Goal: Task Accomplishment & Management: Use online tool/utility

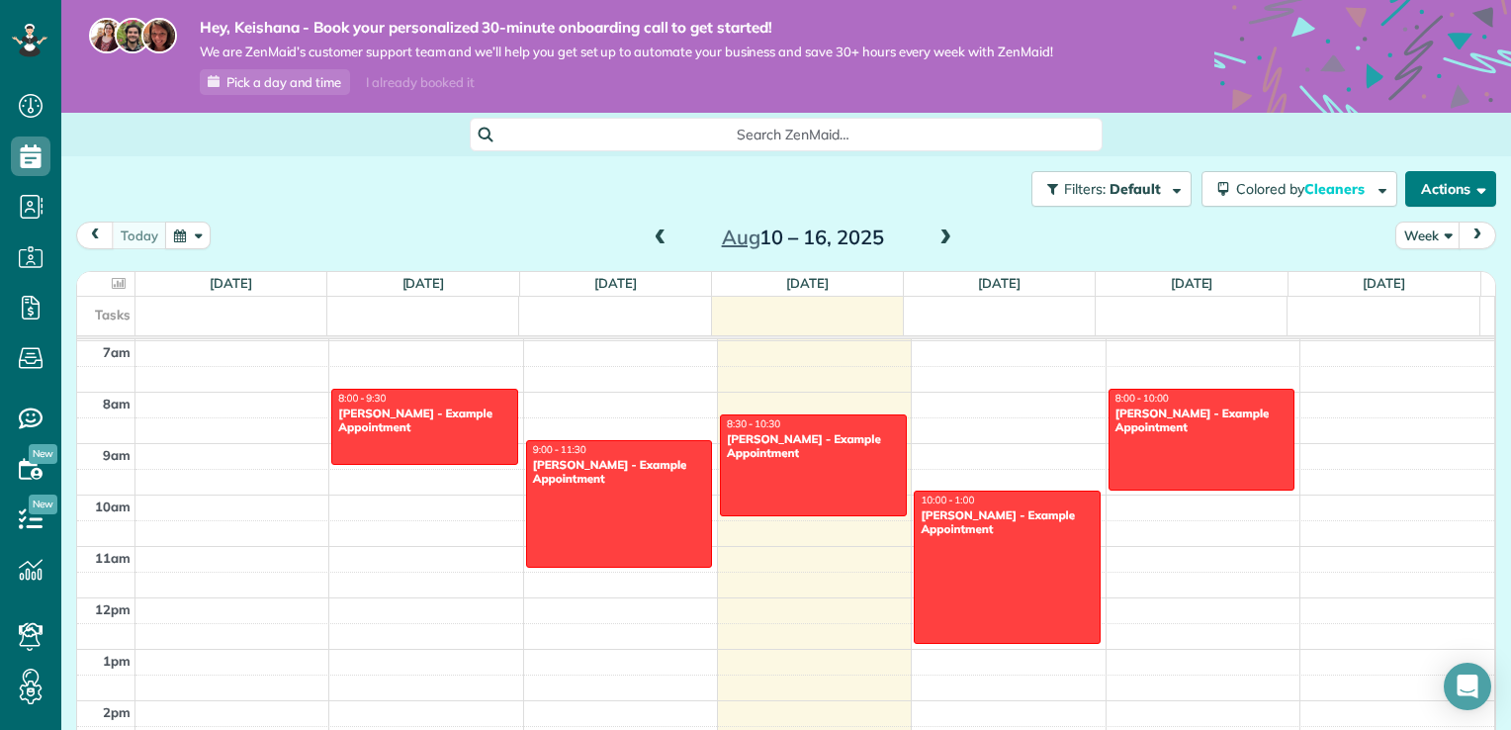
click at [1428, 193] on button "Actions" at bounding box center [1451, 189] width 91 height 36
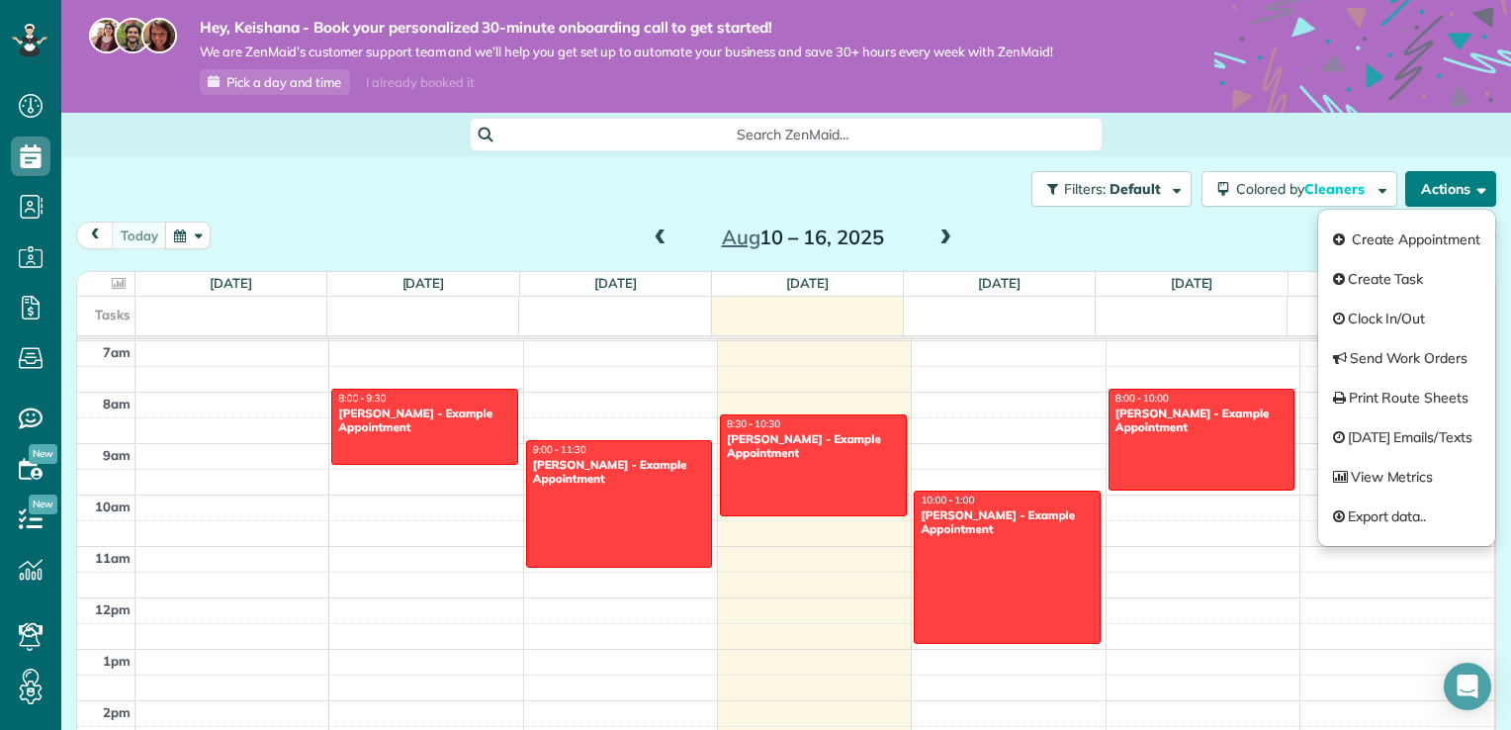
click at [1428, 193] on button "Actions" at bounding box center [1451, 189] width 91 height 36
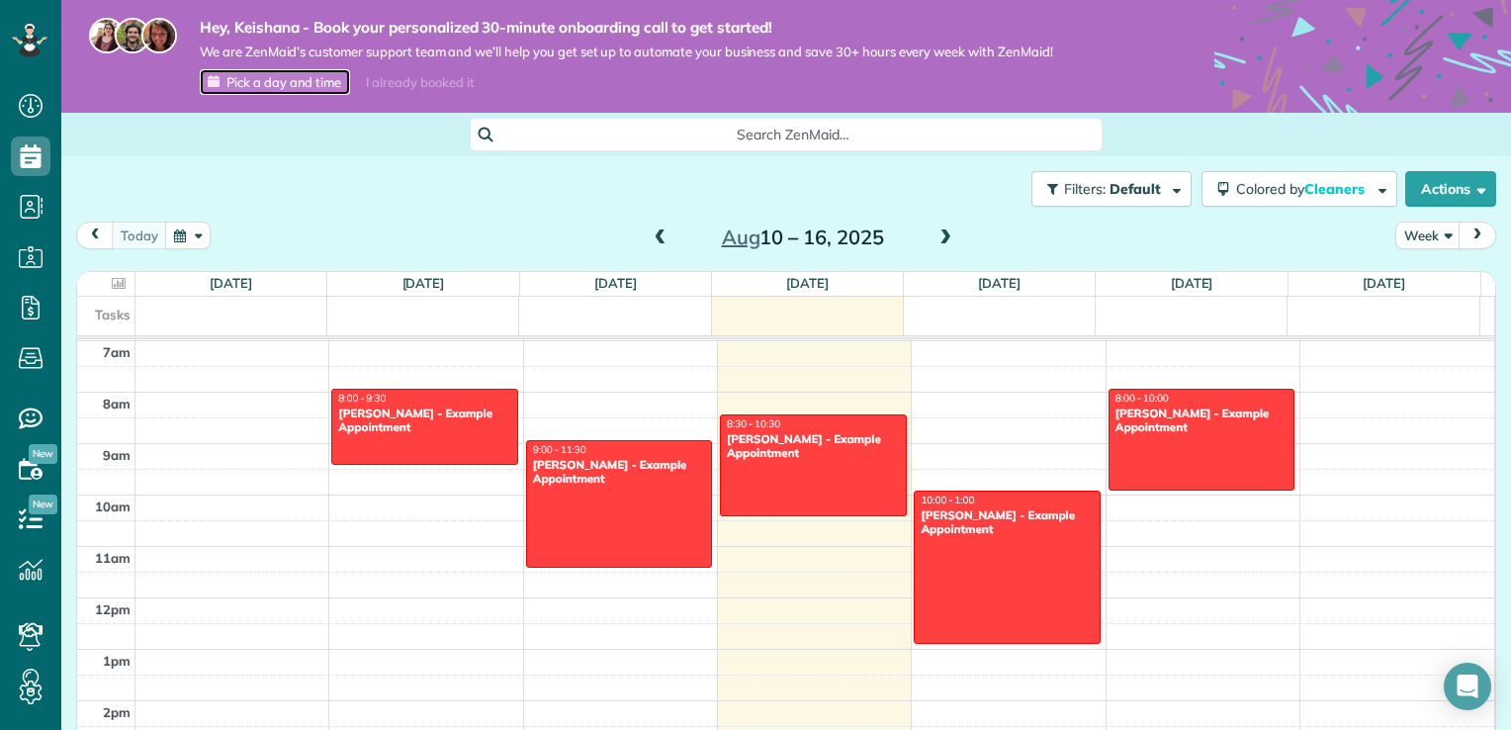
click at [298, 82] on span "Pick a day and time" at bounding box center [284, 82] width 115 height 16
click at [1139, 192] on span "Default" at bounding box center [1136, 189] width 52 height 18
click at [1139, 192] on div at bounding box center [755, 365] width 1511 height 730
click at [1164, 188] on button "Filters: Selected" at bounding box center [1108, 189] width 167 height 36
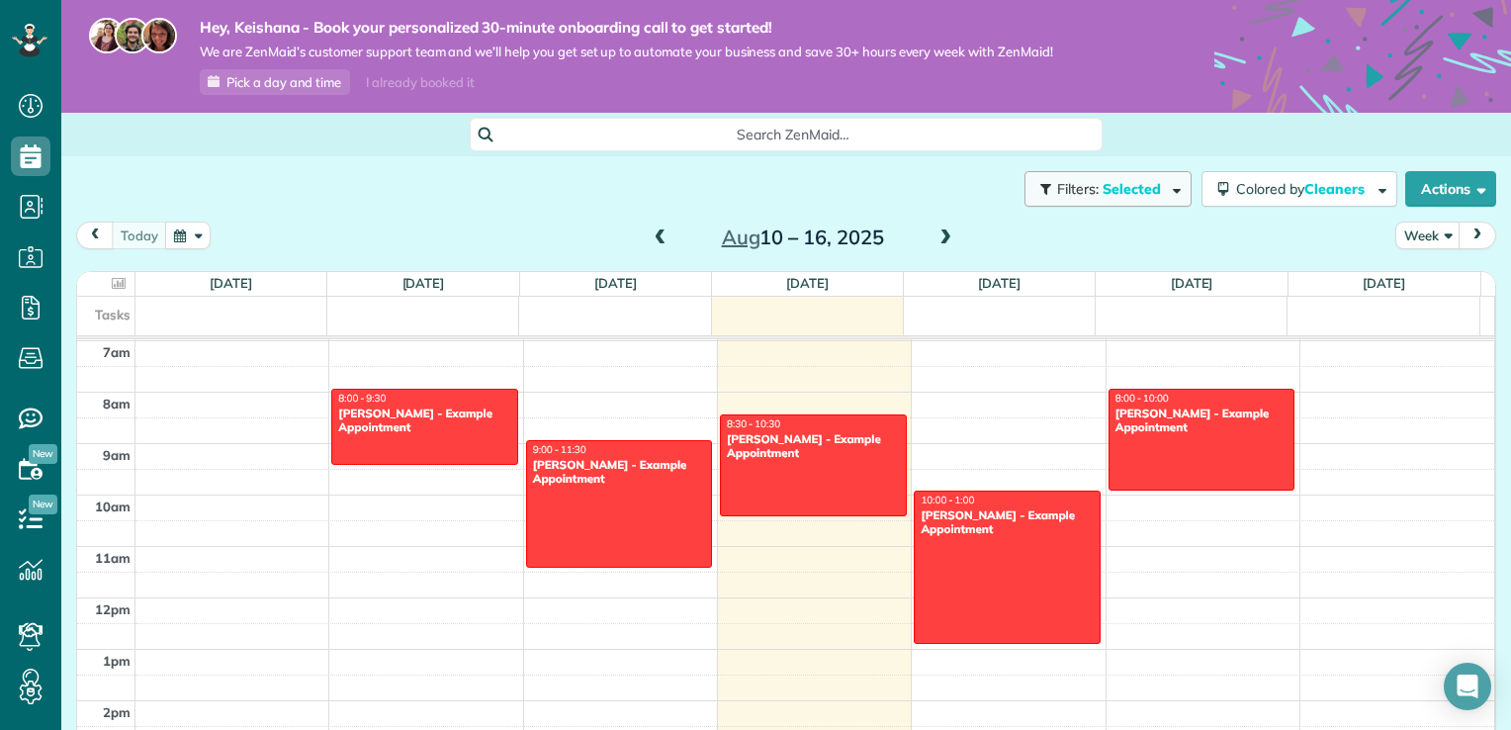
click at [1166, 190] on span "button" at bounding box center [1173, 188] width 15 height 15
click at [1426, 187] on button "Actions" at bounding box center [1451, 189] width 91 height 36
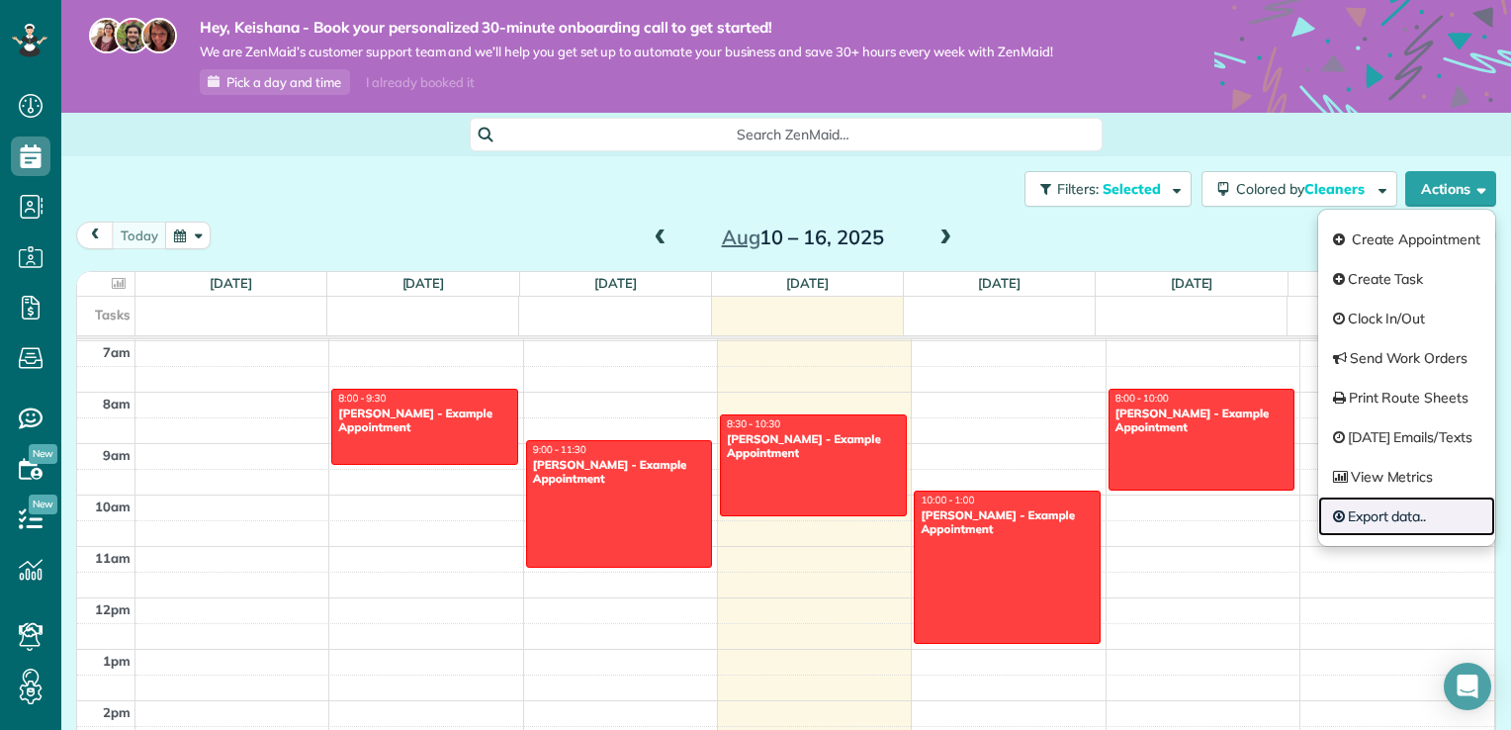
click at [1399, 524] on link "Export data.." at bounding box center [1406, 517] width 177 height 40
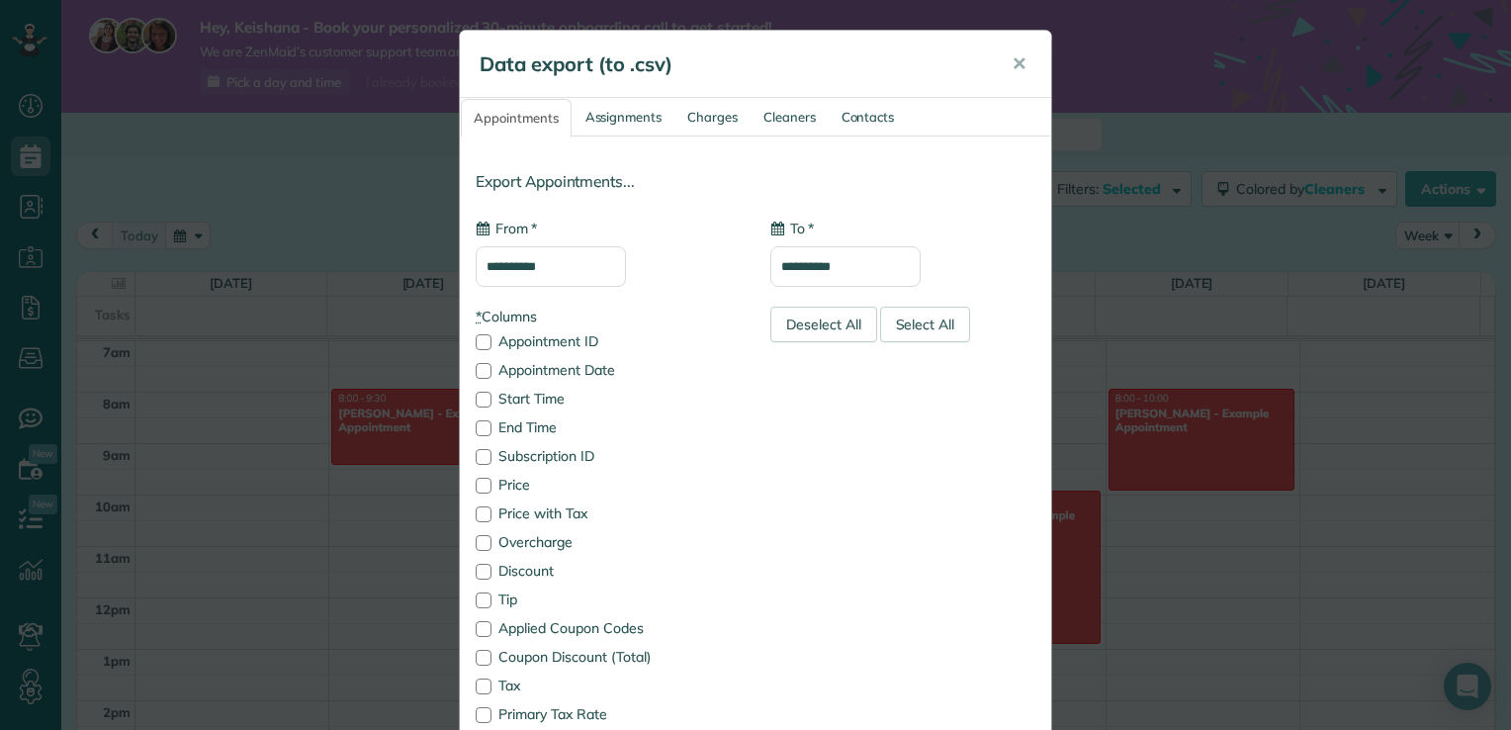
type input "**********"
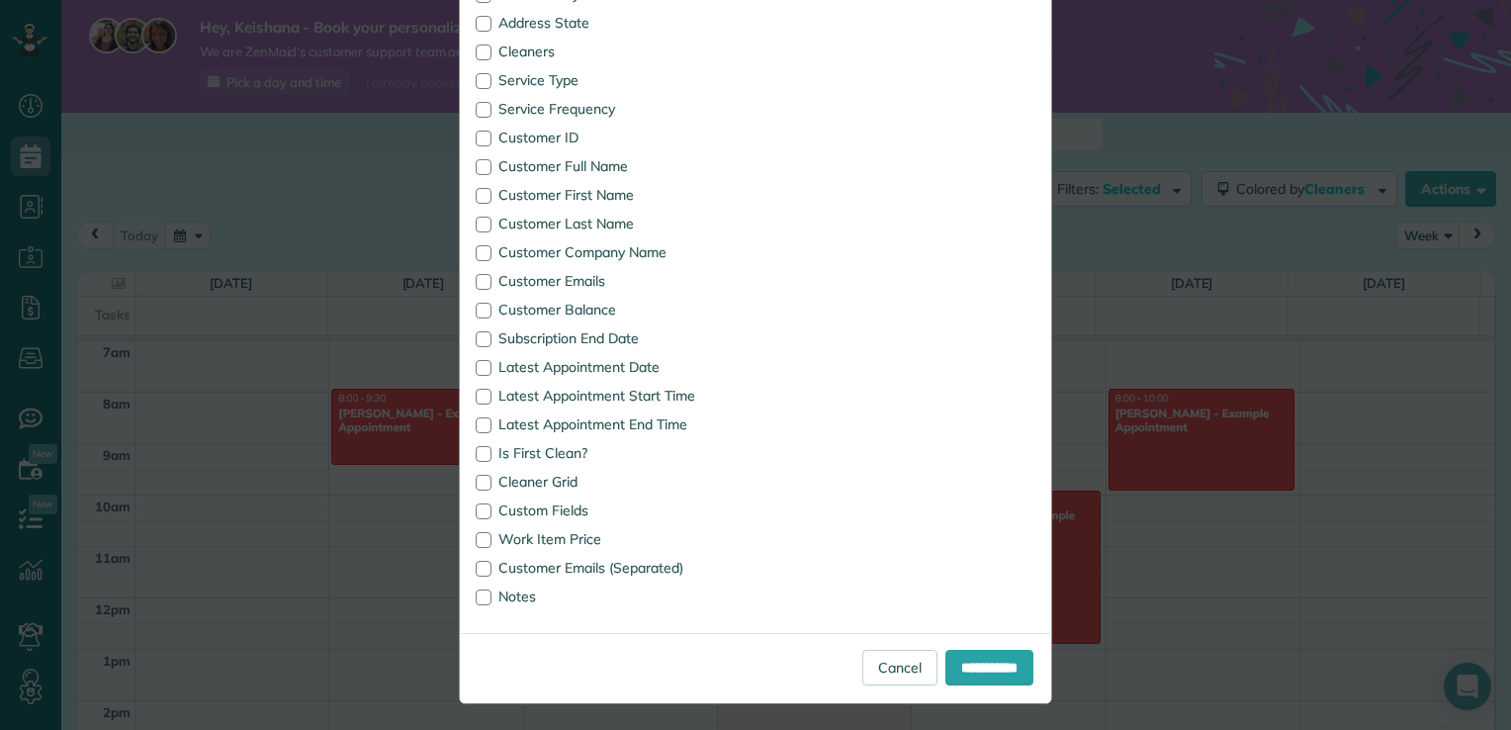
scroll to position [1009, 0]
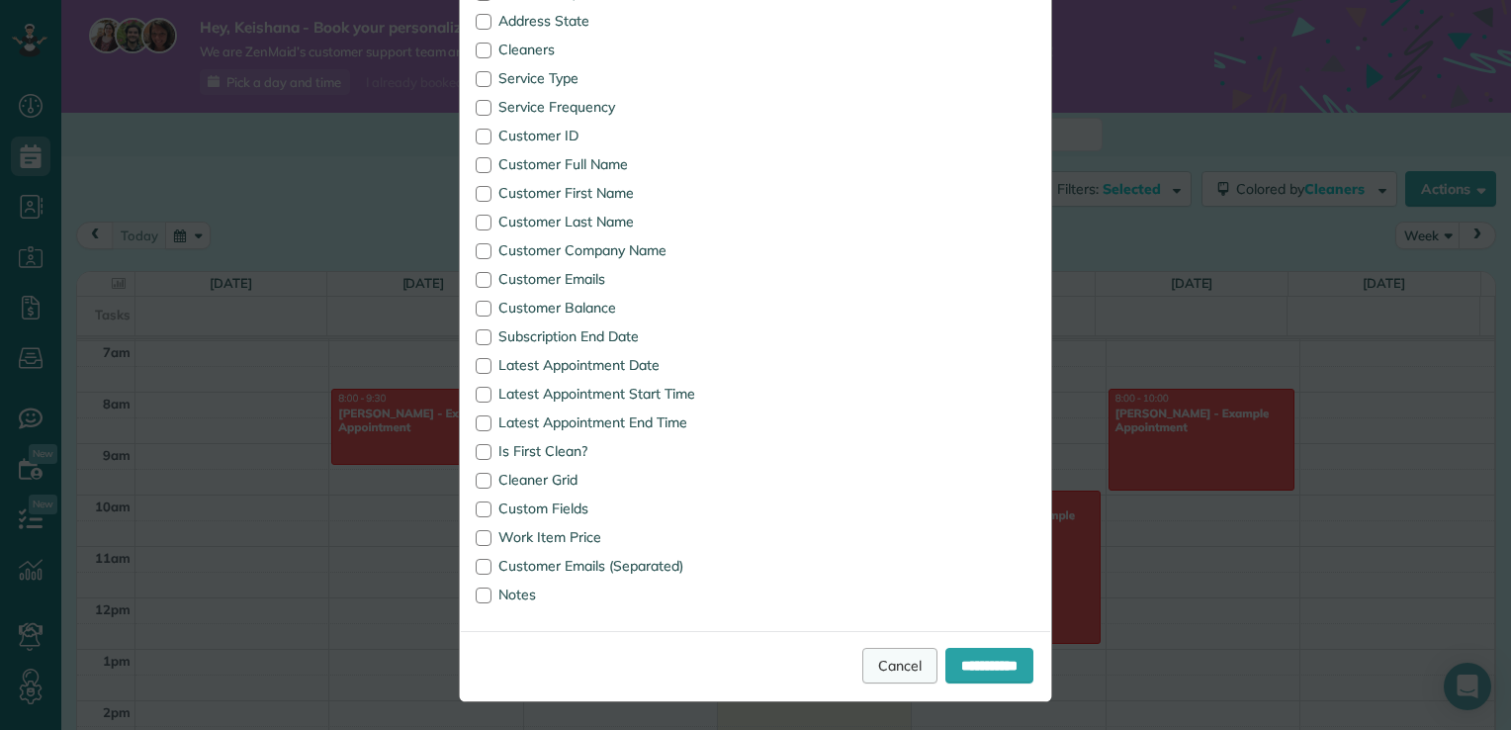
click at [885, 676] on link "Cancel" at bounding box center [899, 666] width 75 height 36
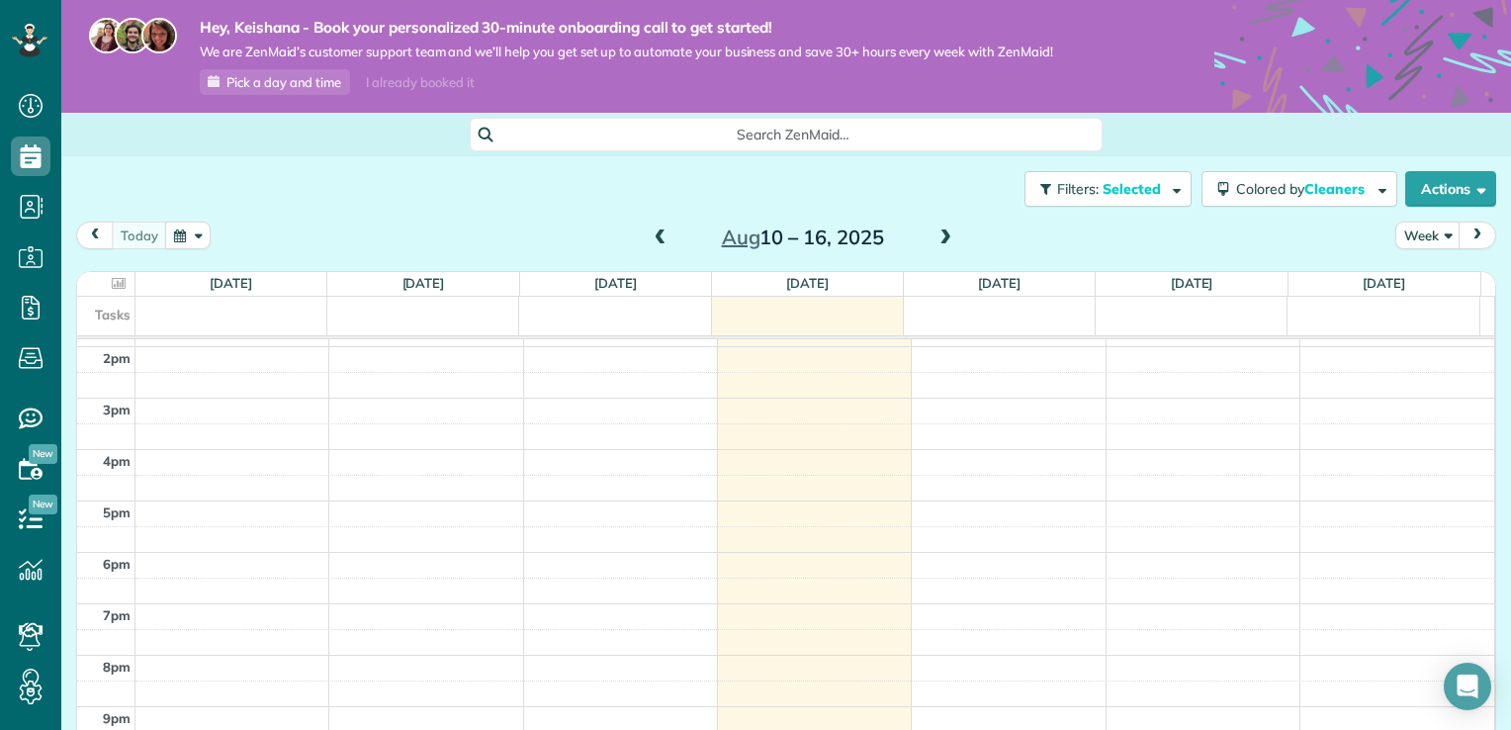
scroll to position [0, 0]
click at [29, 35] on icon at bounding box center [30, 36] width 4 height 4
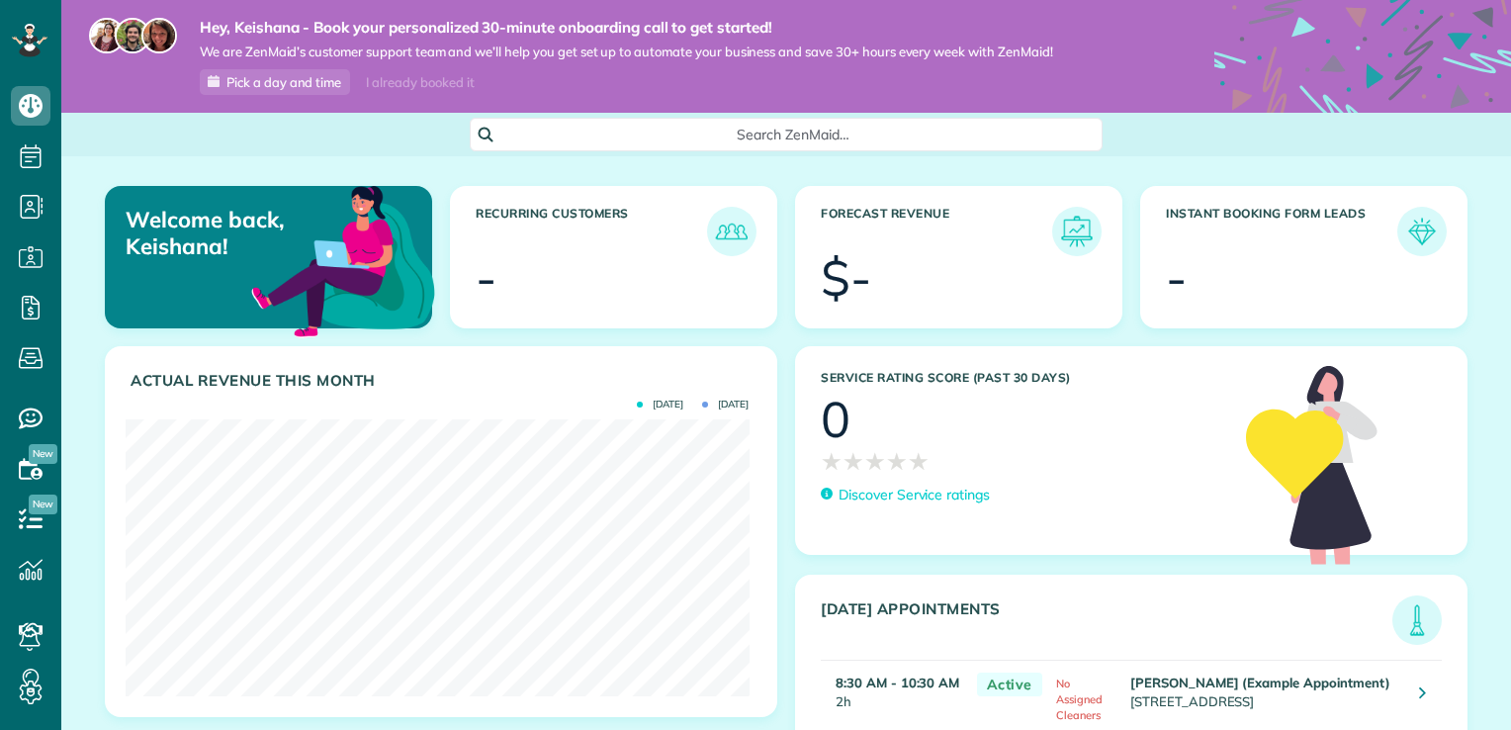
scroll to position [277, 623]
click at [1408, 235] on img at bounding box center [1422, 231] width 45 height 45
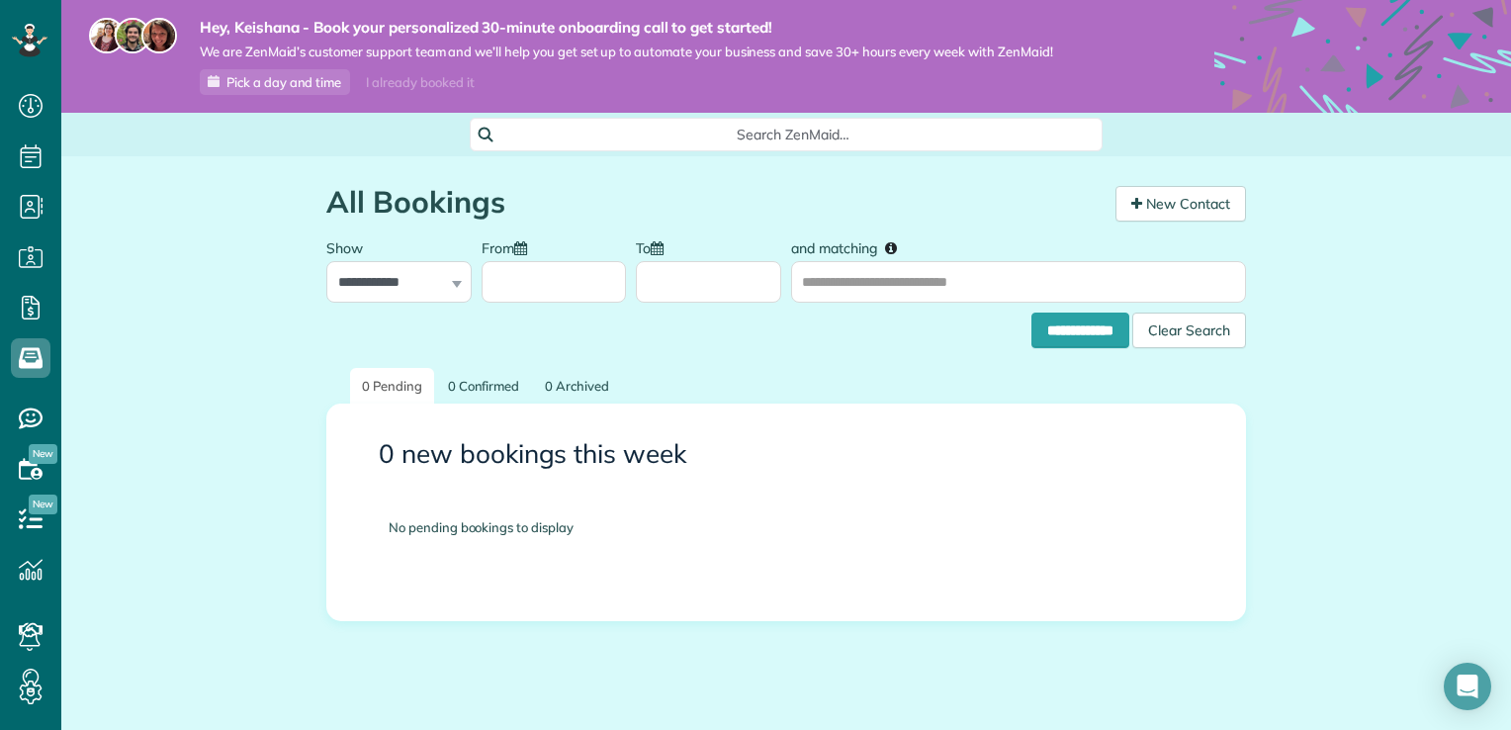
scroll to position [9, 9]
click at [448, 285] on div "**********" at bounding box center [398, 265] width 145 height 74
click at [444, 281] on div "**********" at bounding box center [398, 265] width 145 height 74
click at [422, 275] on select "**********" at bounding box center [398, 282] width 145 height 42
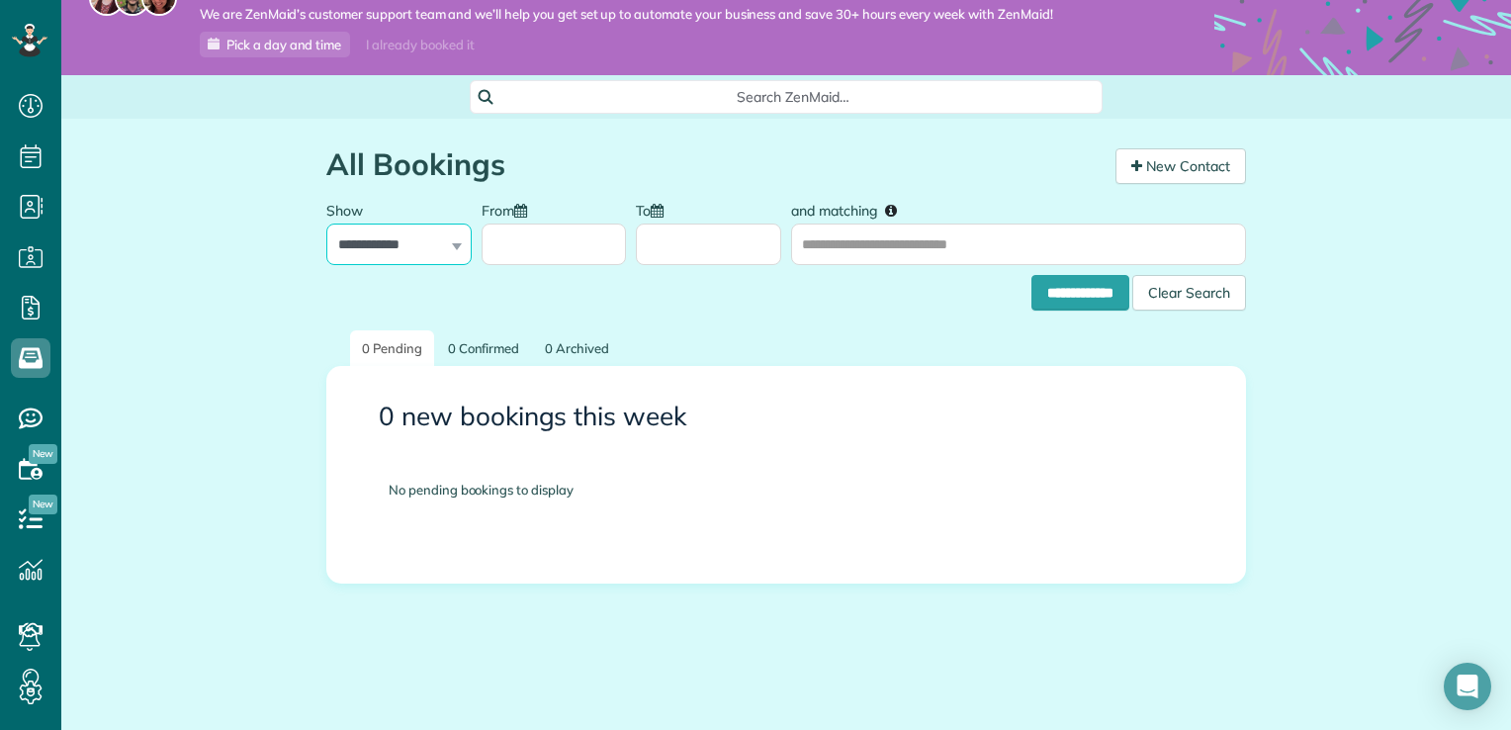
scroll to position [0, 0]
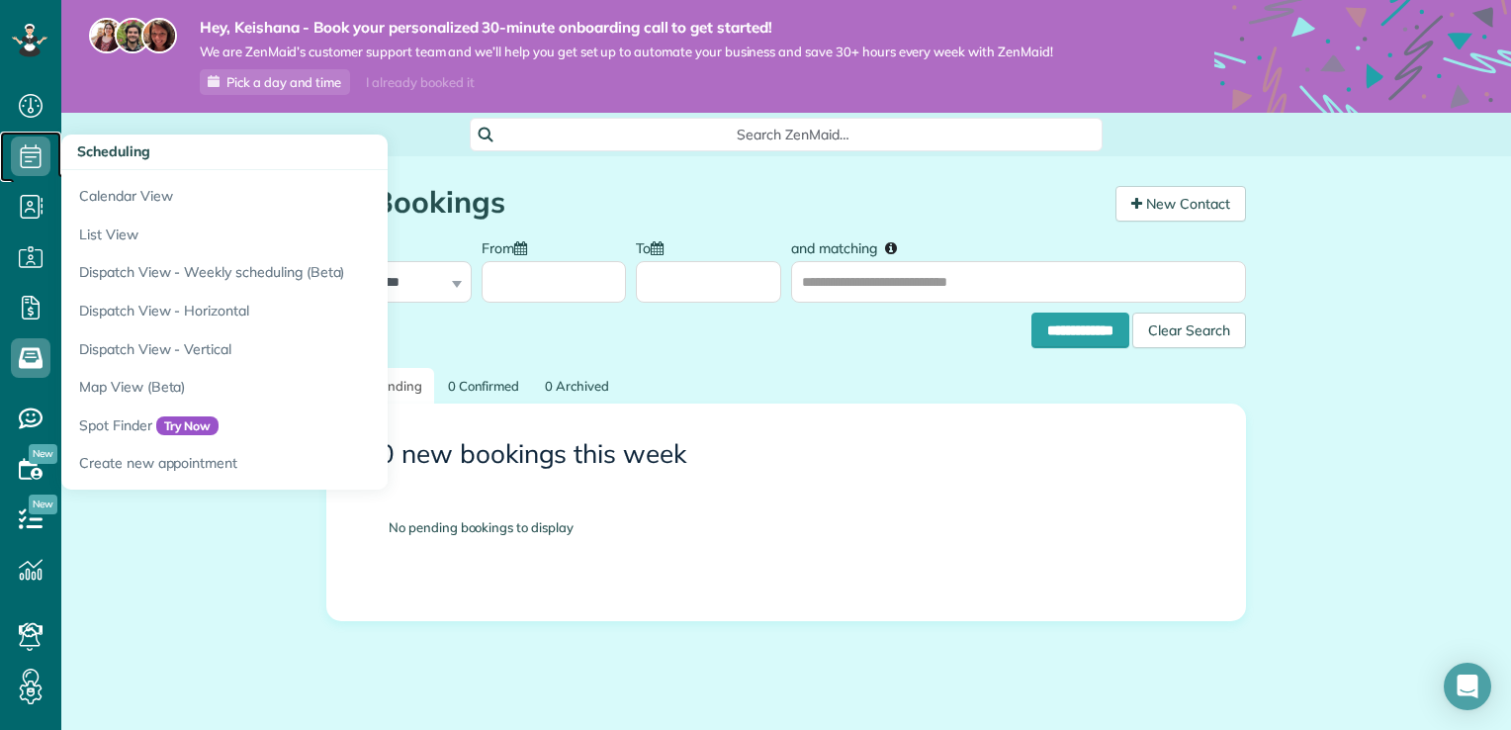
click at [28, 154] on icon at bounding box center [31, 156] width 40 height 40
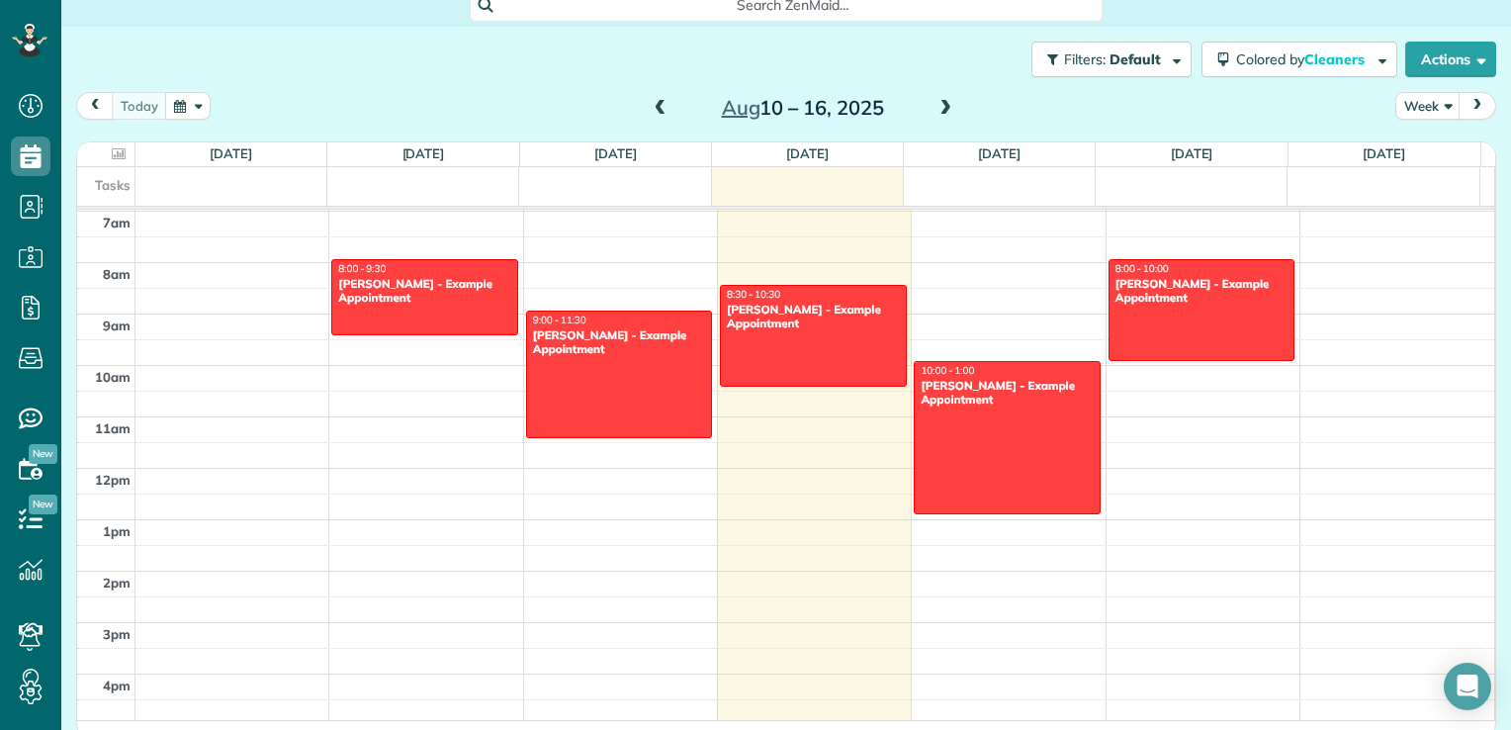
scroll to position [136, 0]
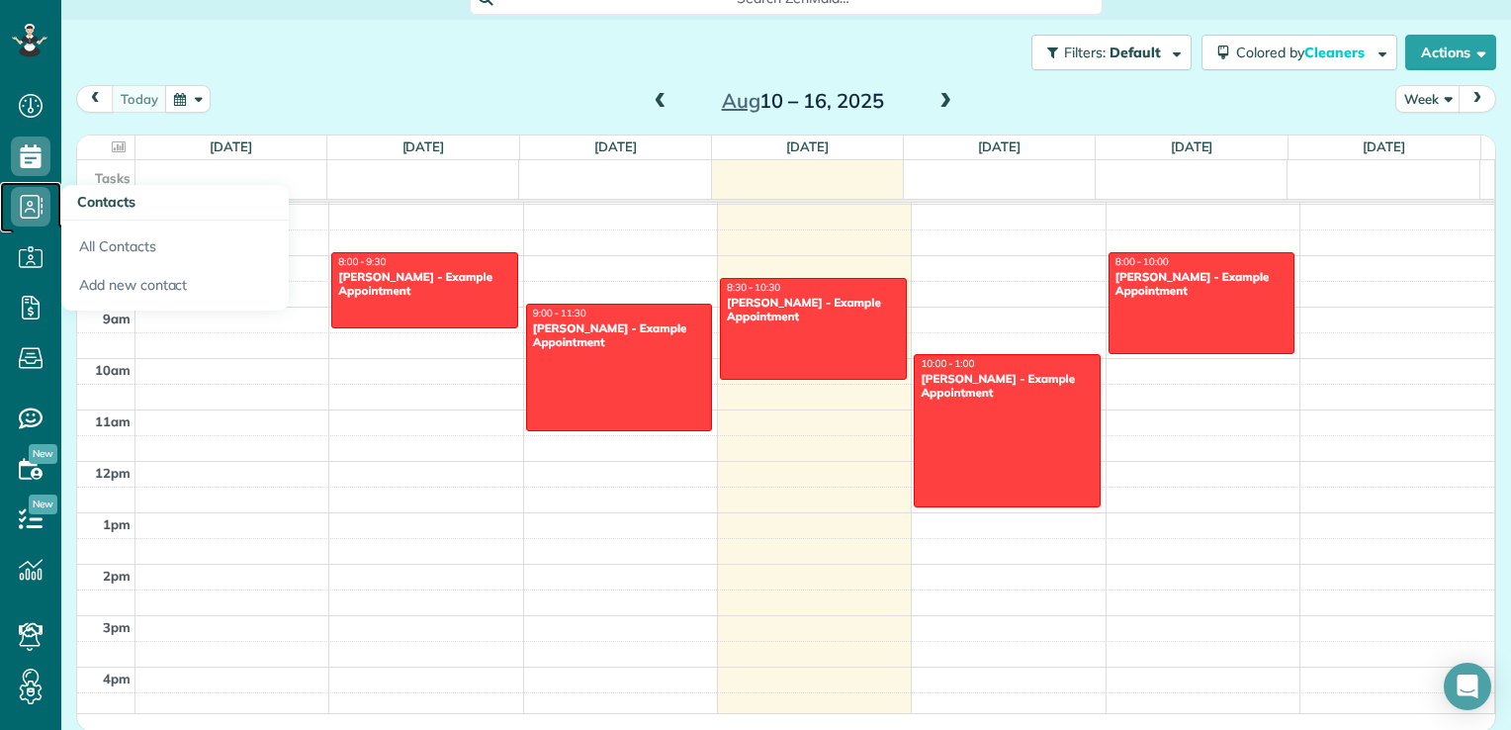
click at [33, 213] on icon at bounding box center [31, 207] width 40 height 40
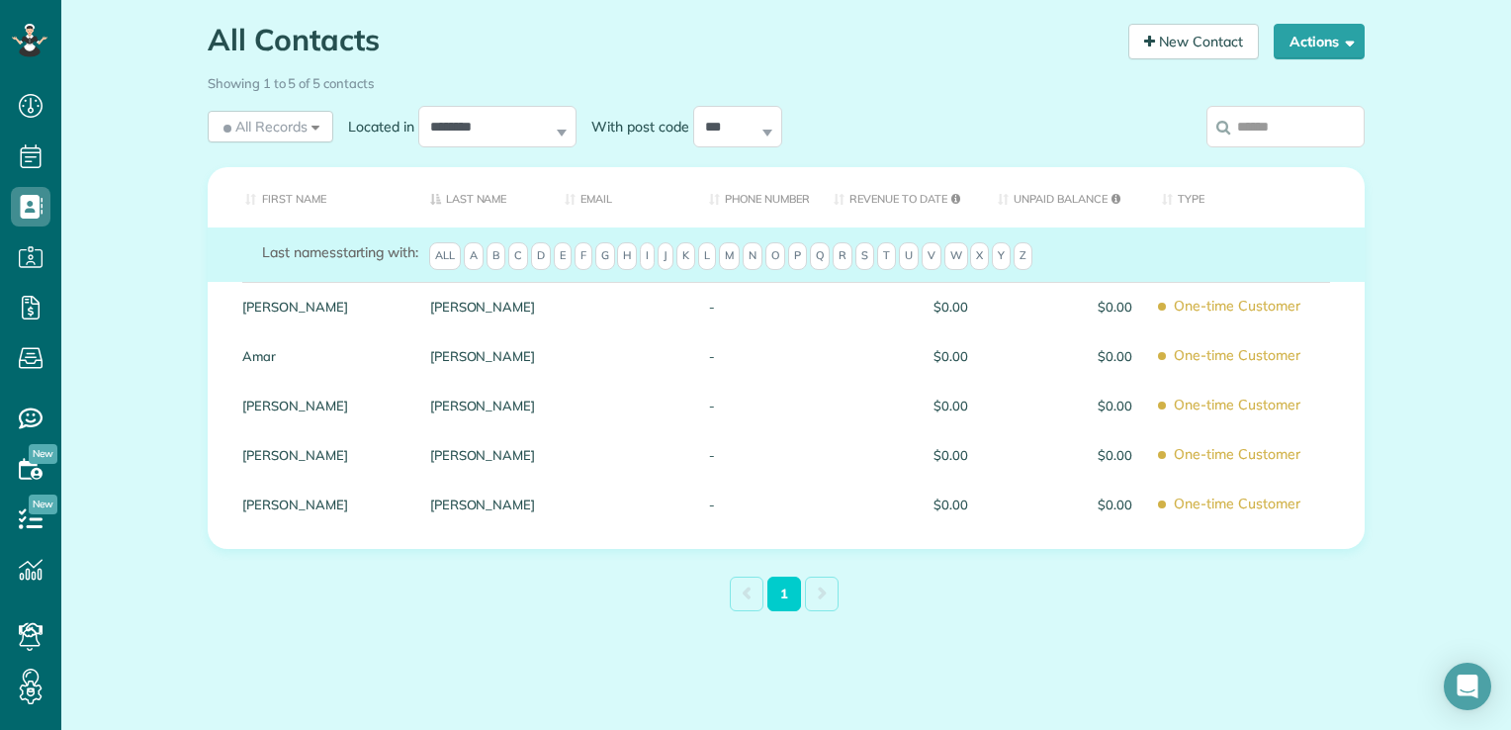
scroll to position [164, 0]
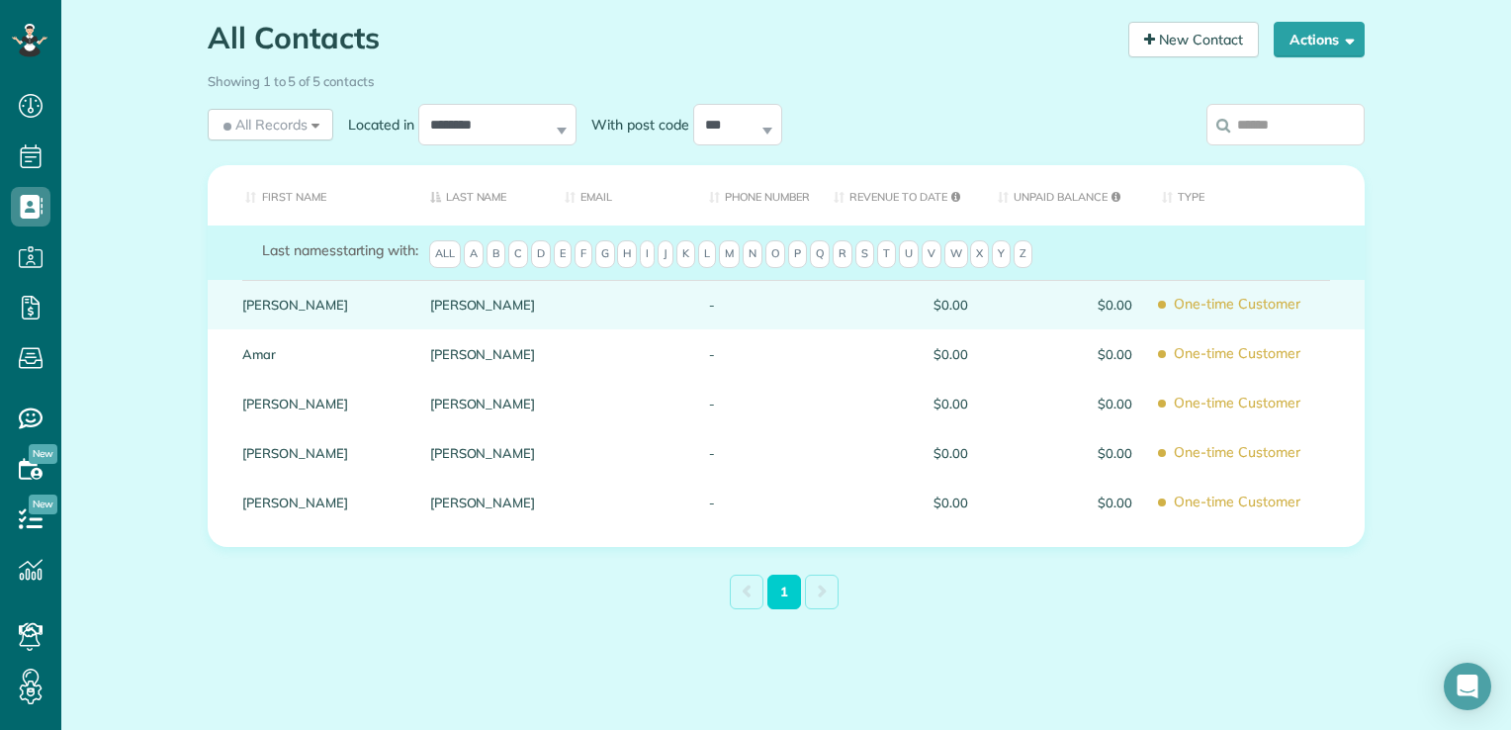
click at [508, 318] on div "Arellano" at bounding box center [483, 304] width 136 height 49
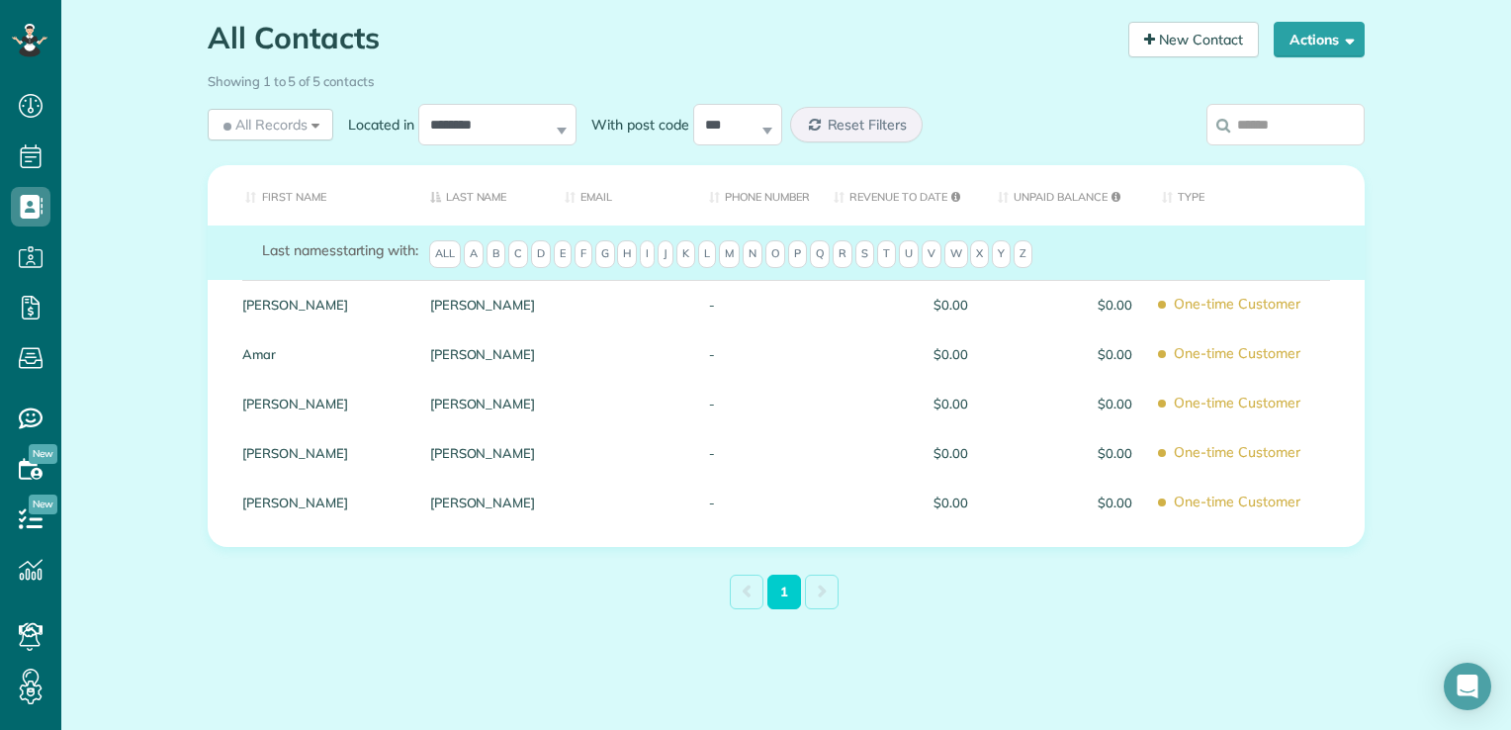
click at [508, 318] on div "Arellano" at bounding box center [483, 304] width 136 height 49
click at [341, 184] on th "First Name" at bounding box center [312, 195] width 208 height 60
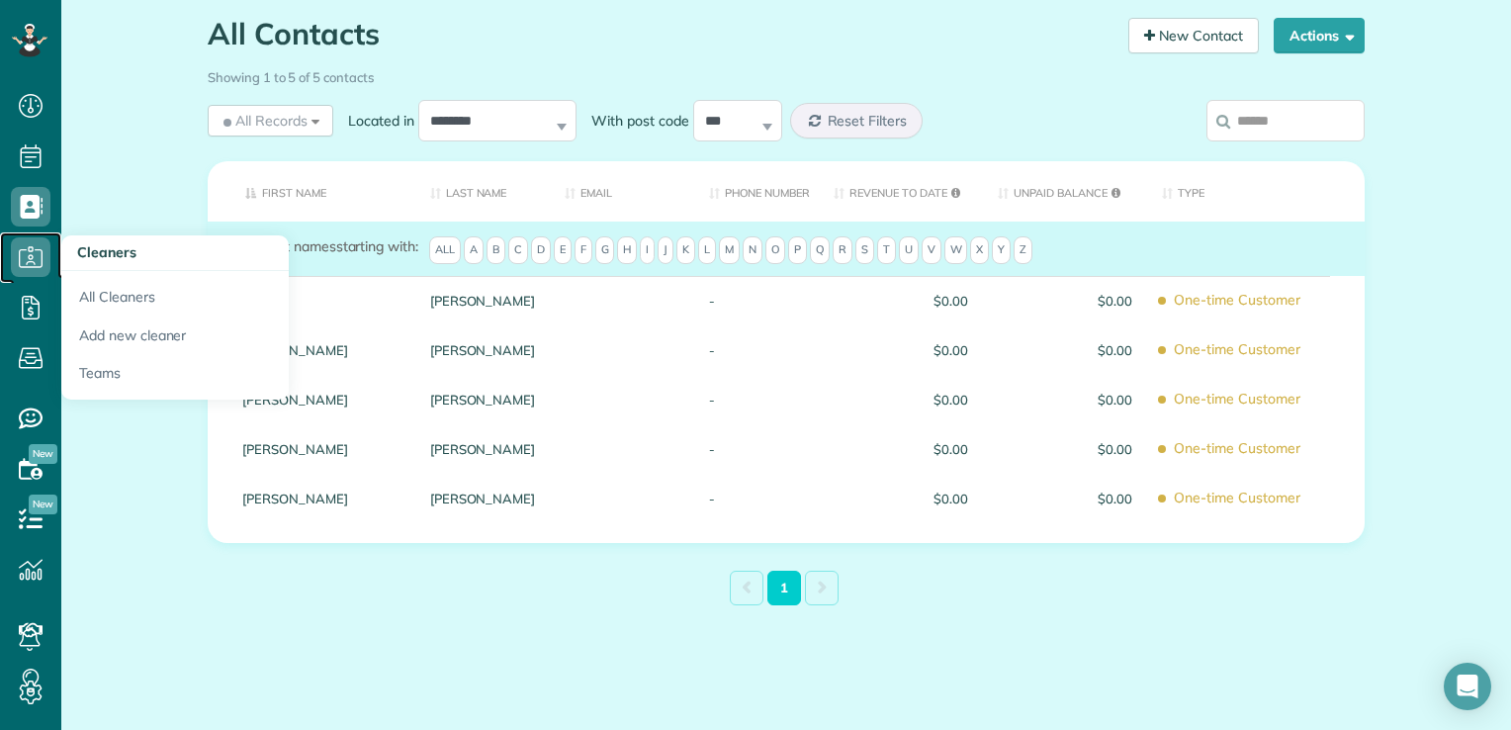
click at [25, 259] on icon at bounding box center [31, 257] width 40 height 40
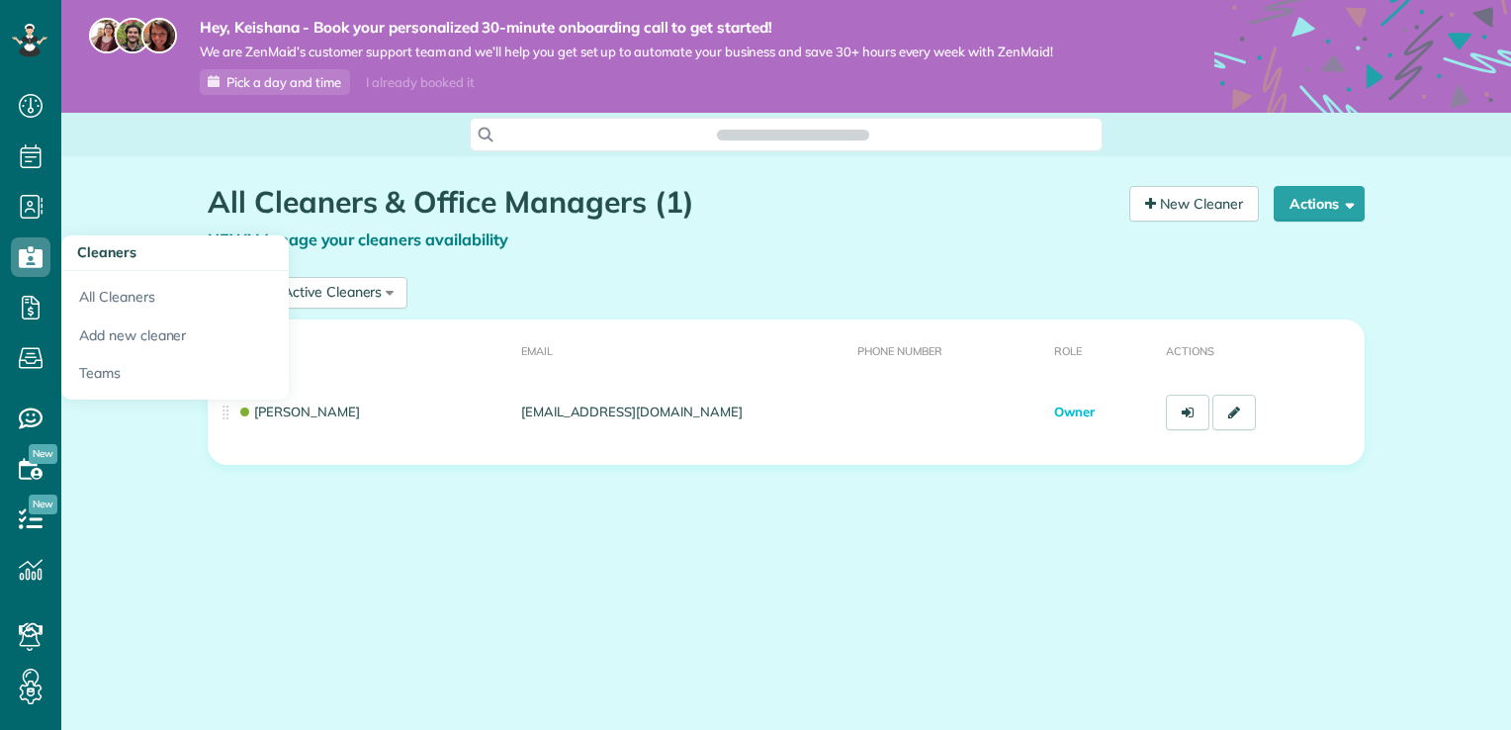
scroll to position [9, 9]
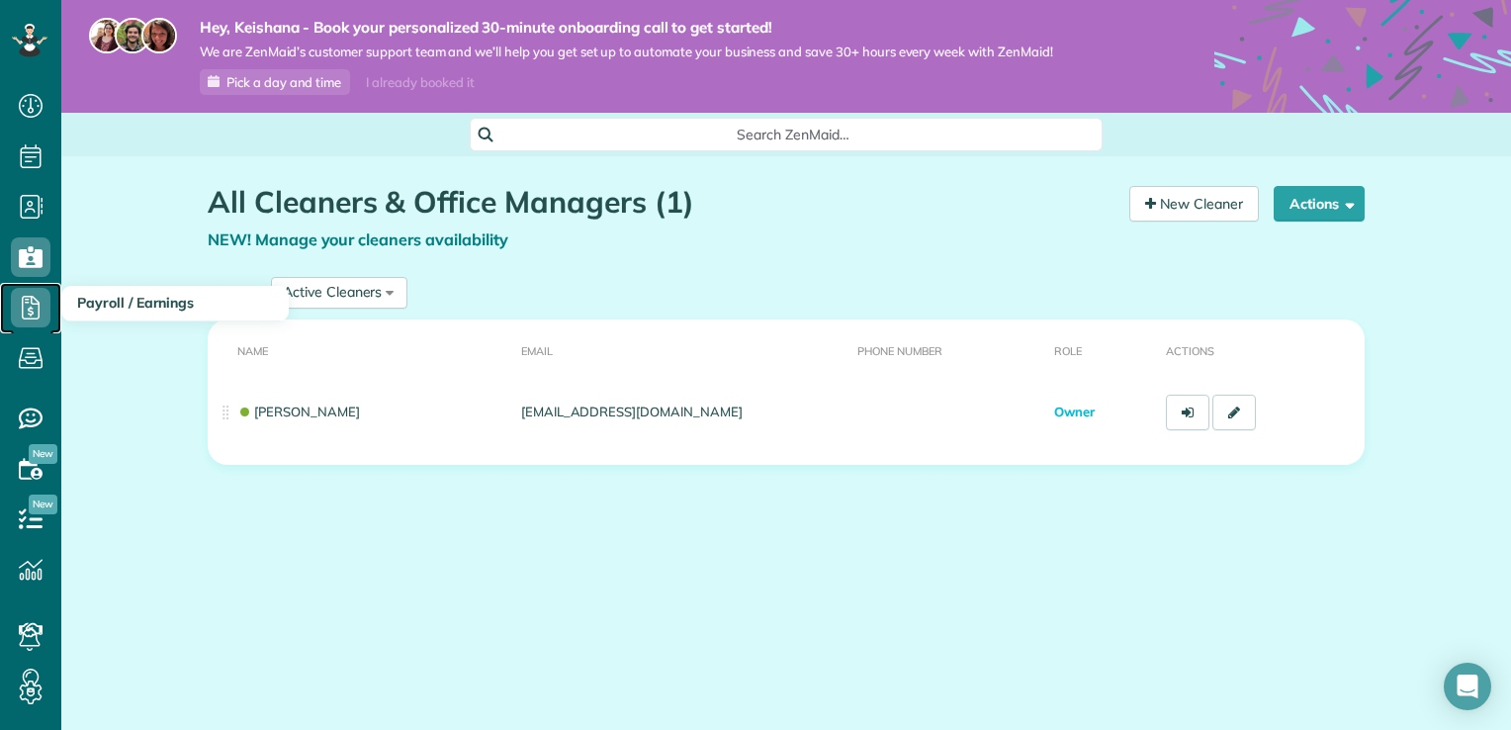
click at [26, 300] on icon at bounding box center [31, 308] width 40 height 40
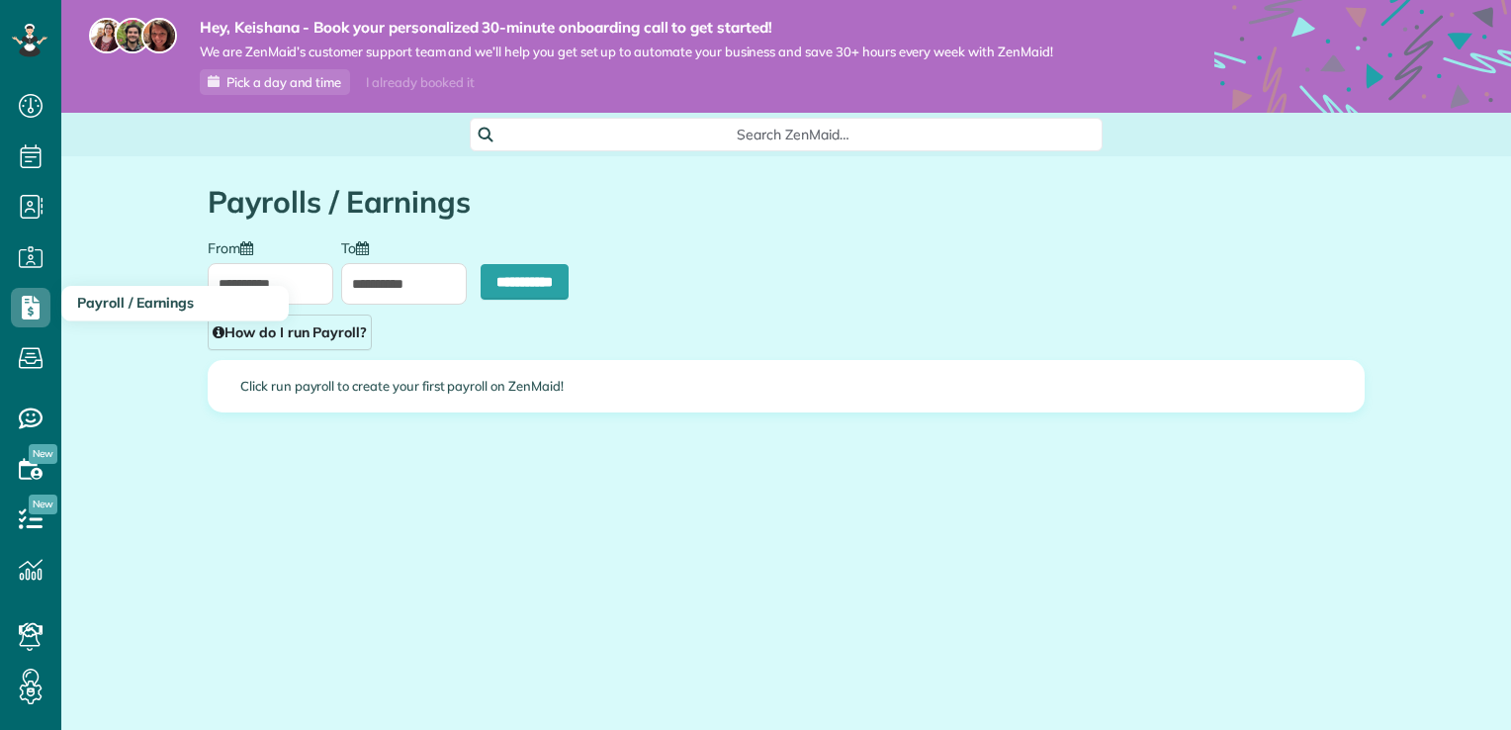
scroll to position [9, 9]
type input "**********"
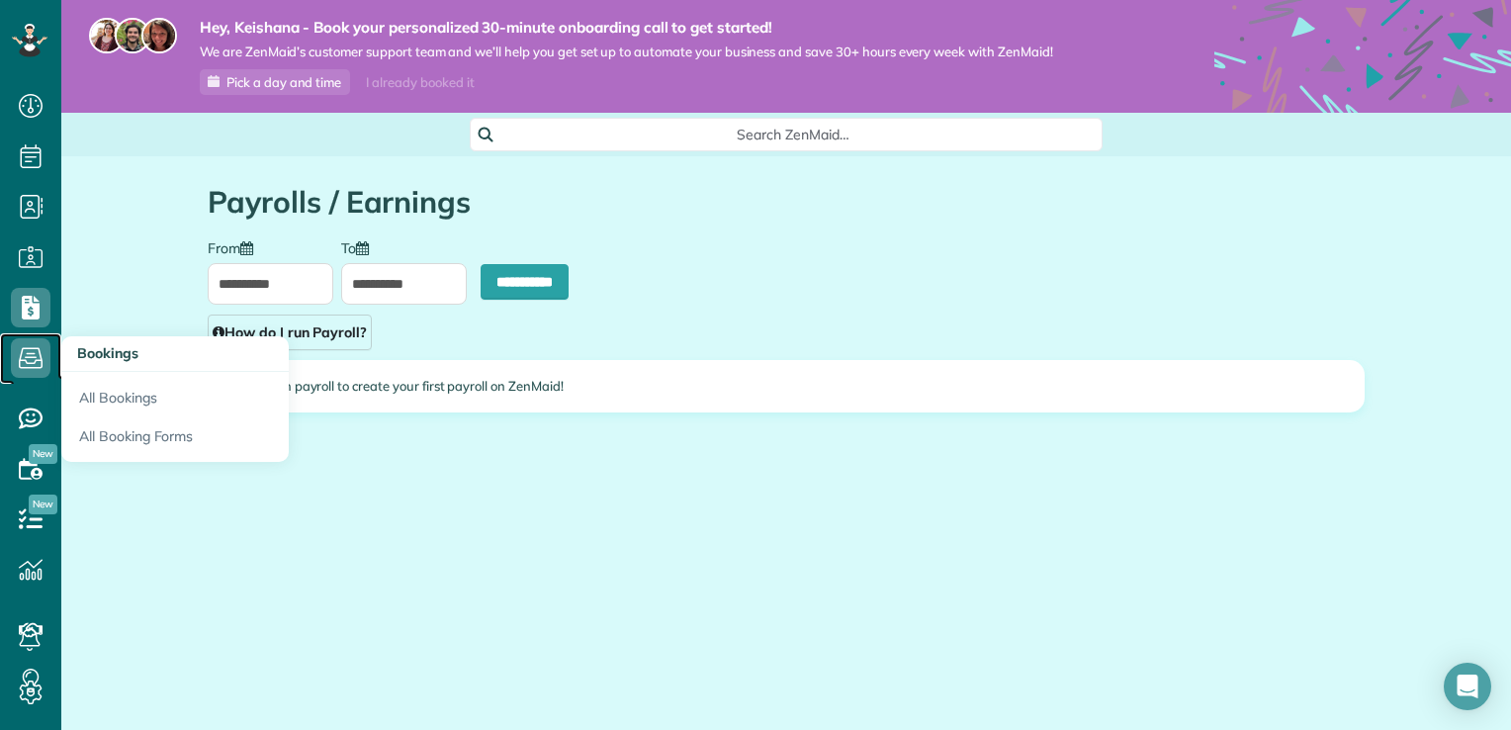
click at [31, 358] on use at bounding box center [31, 358] width 24 height 21
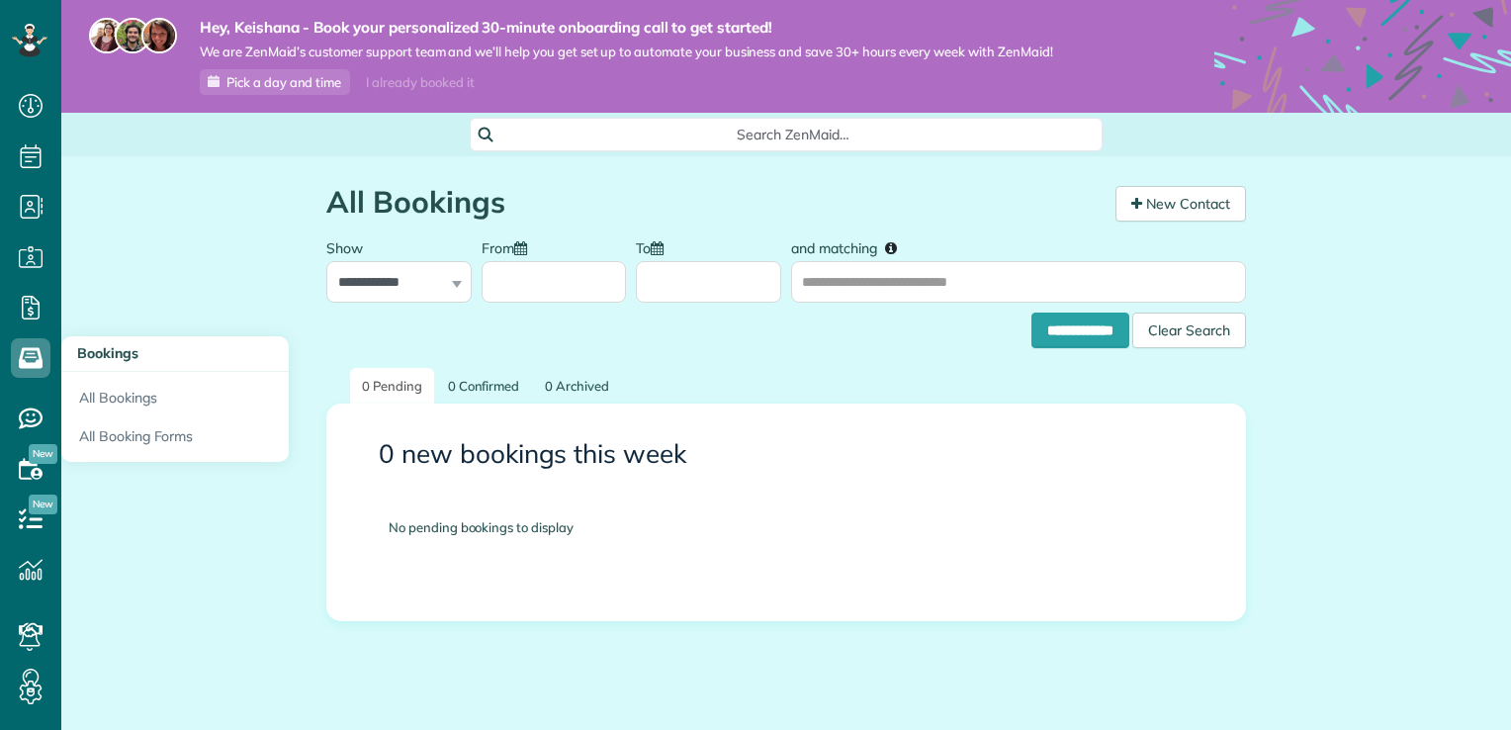
scroll to position [9, 9]
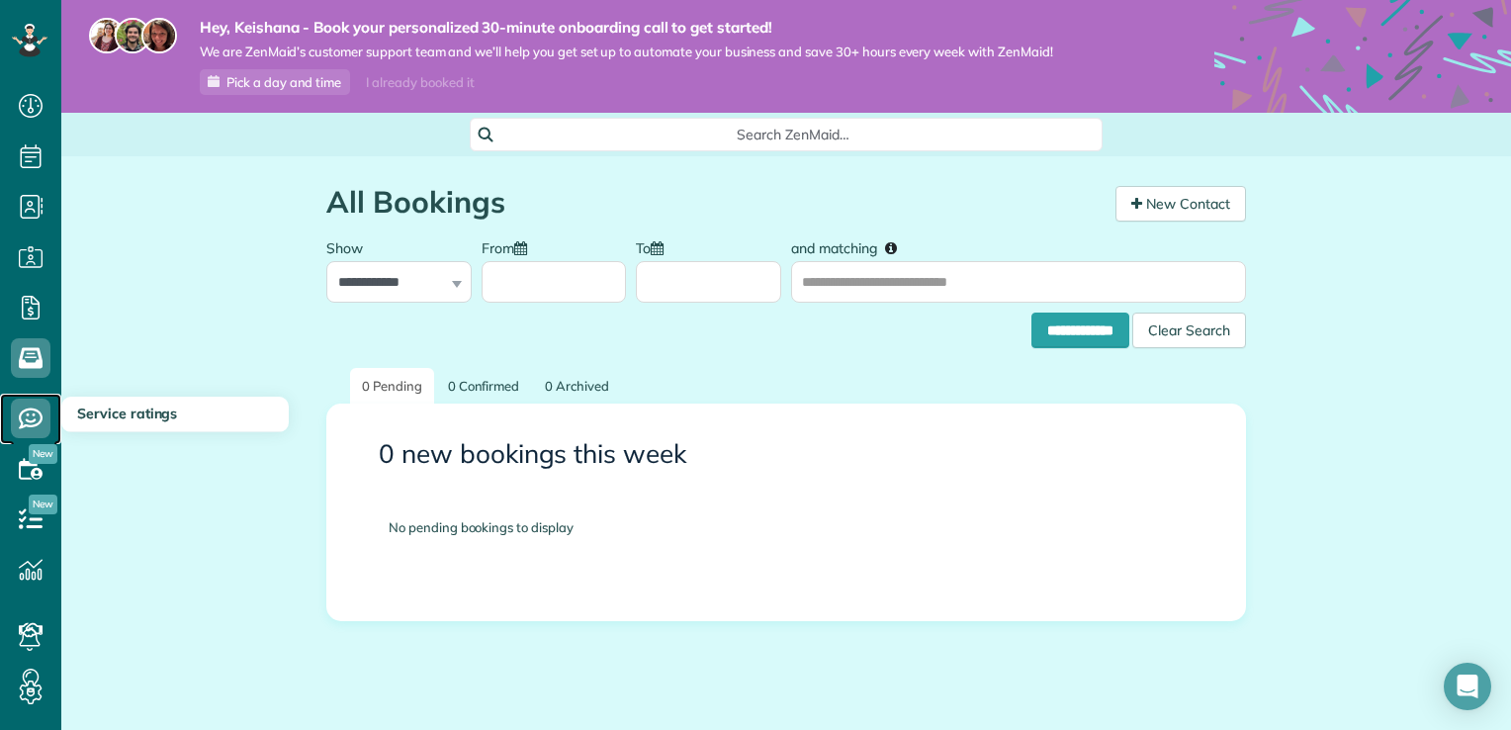
click at [32, 420] on use at bounding box center [31, 418] width 24 height 21
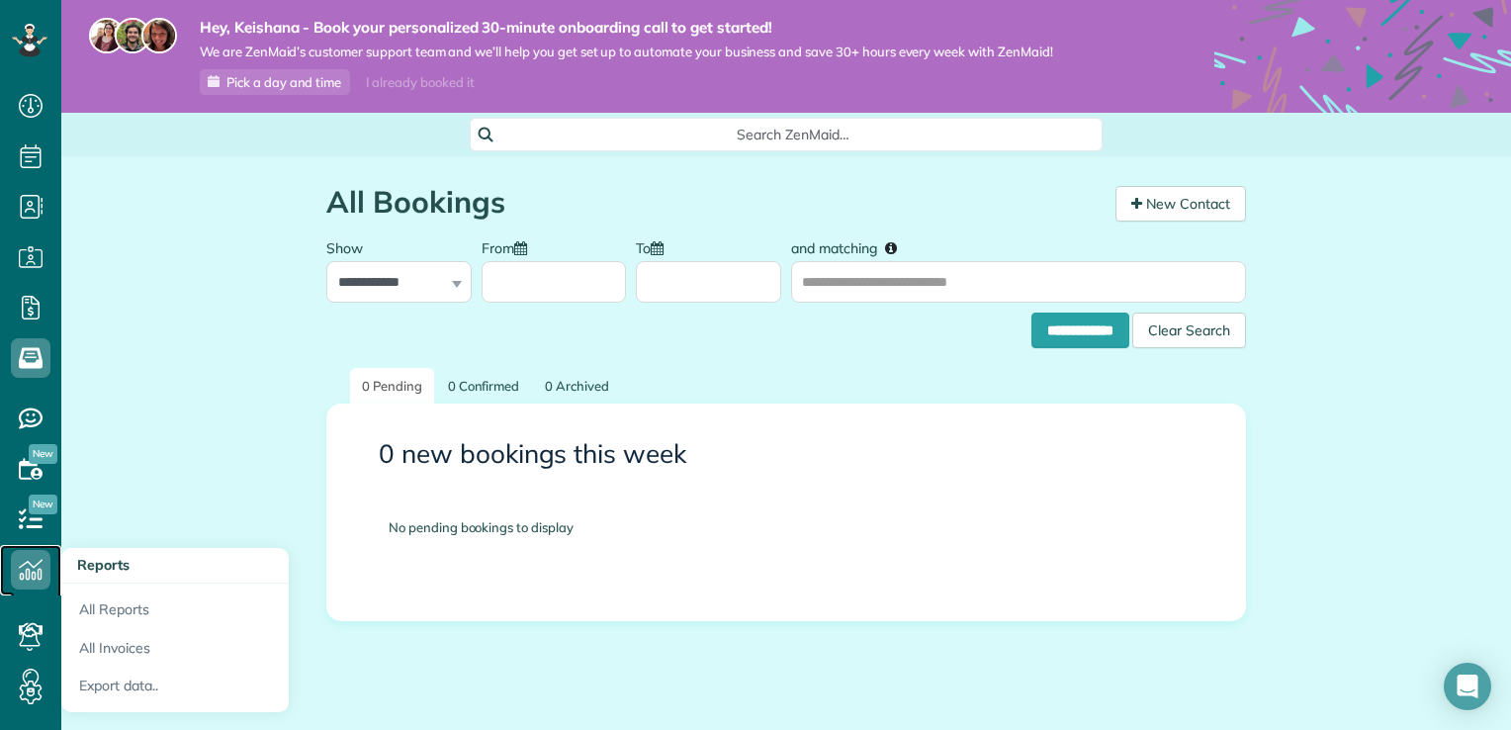
click at [38, 570] on use at bounding box center [31, 570] width 24 height 21
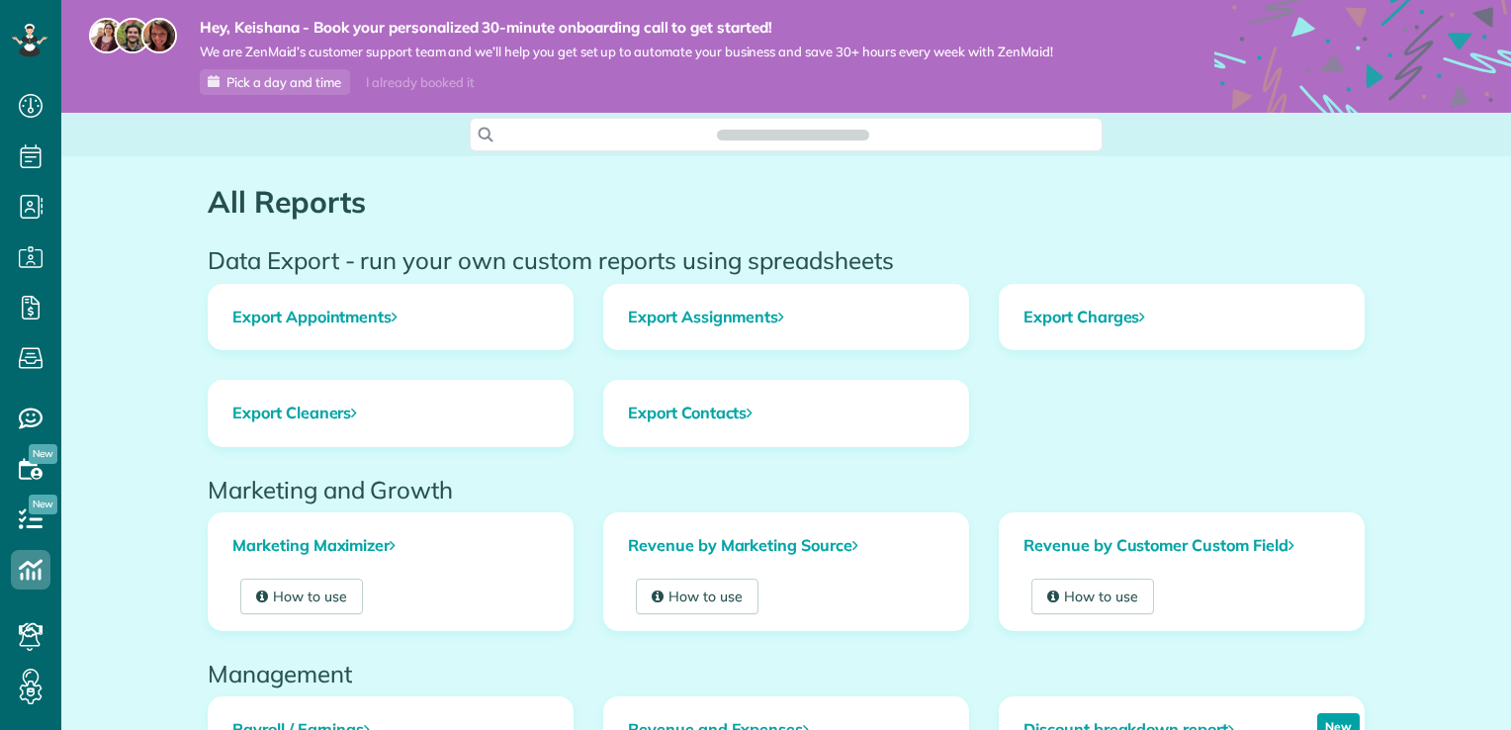
scroll to position [9, 9]
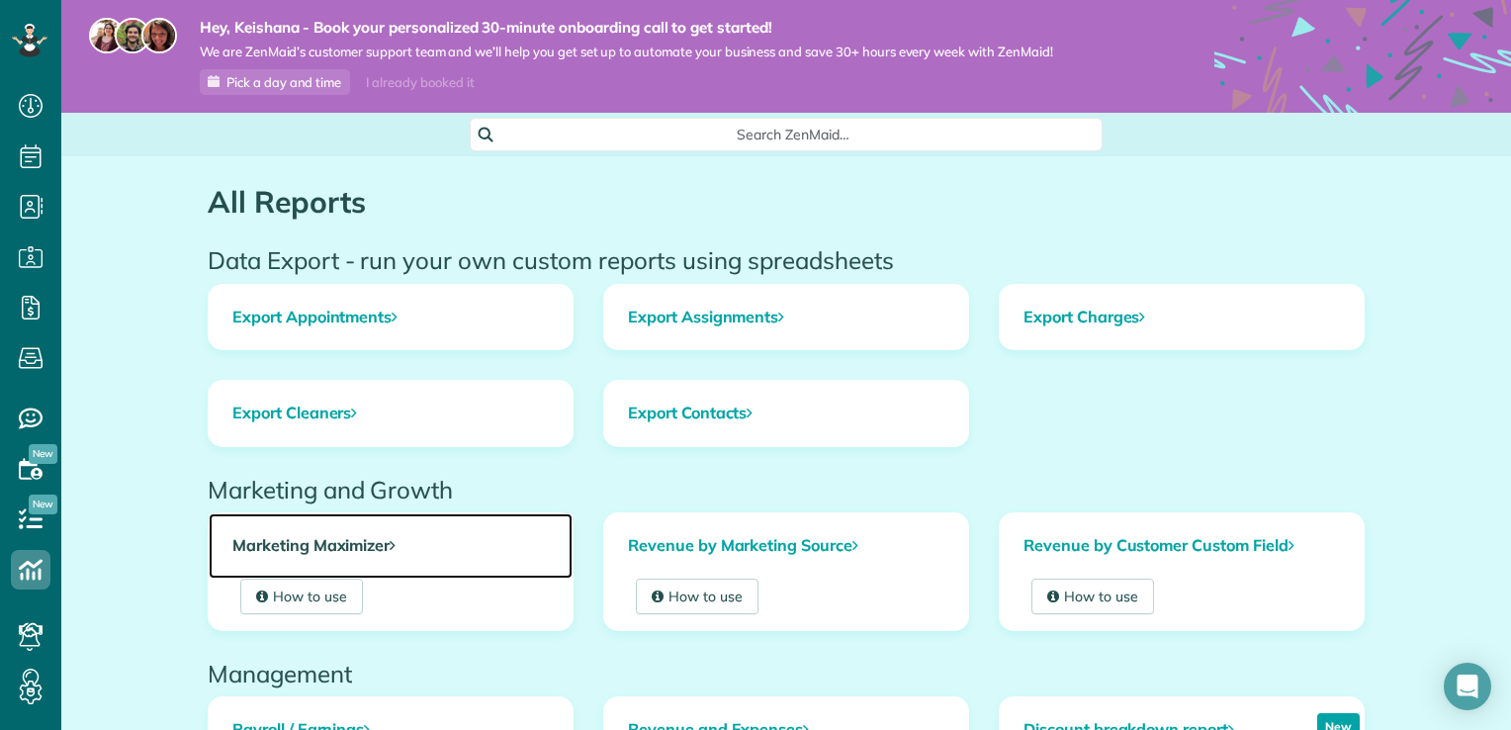
click at [381, 545] on link "Marketing Maximizer" at bounding box center [391, 545] width 364 height 65
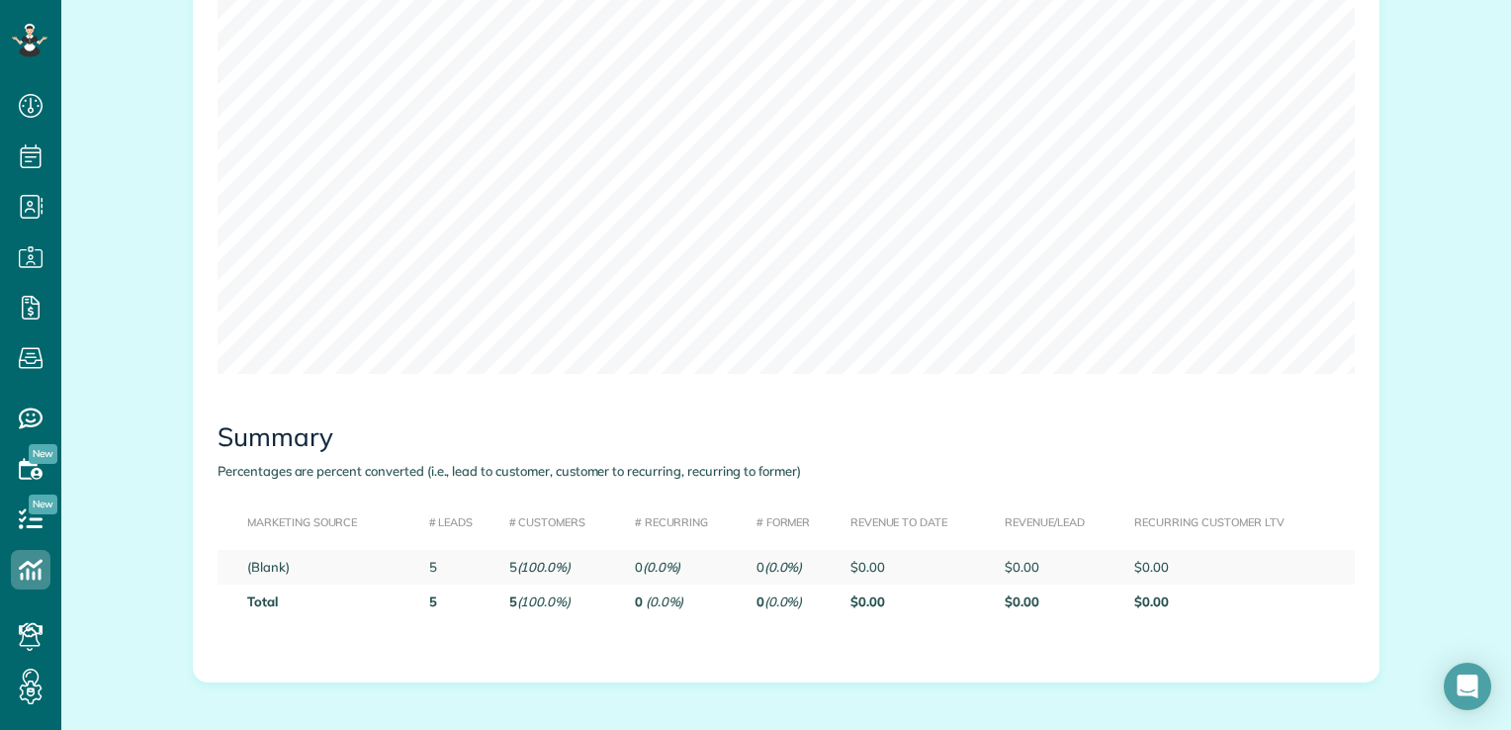
scroll to position [679, 0]
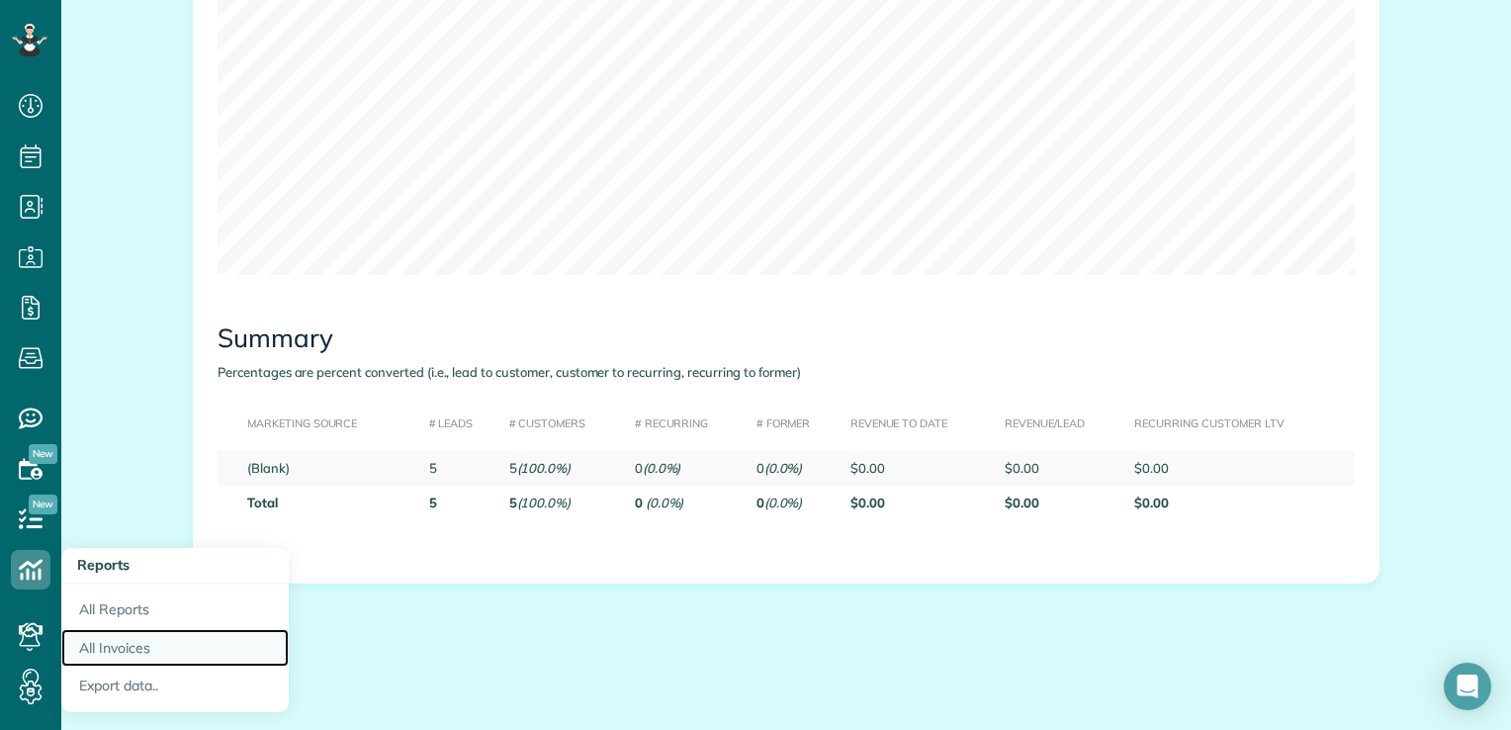
click at [142, 651] on link "All Invoices" at bounding box center [174, 648] width 227 height 39
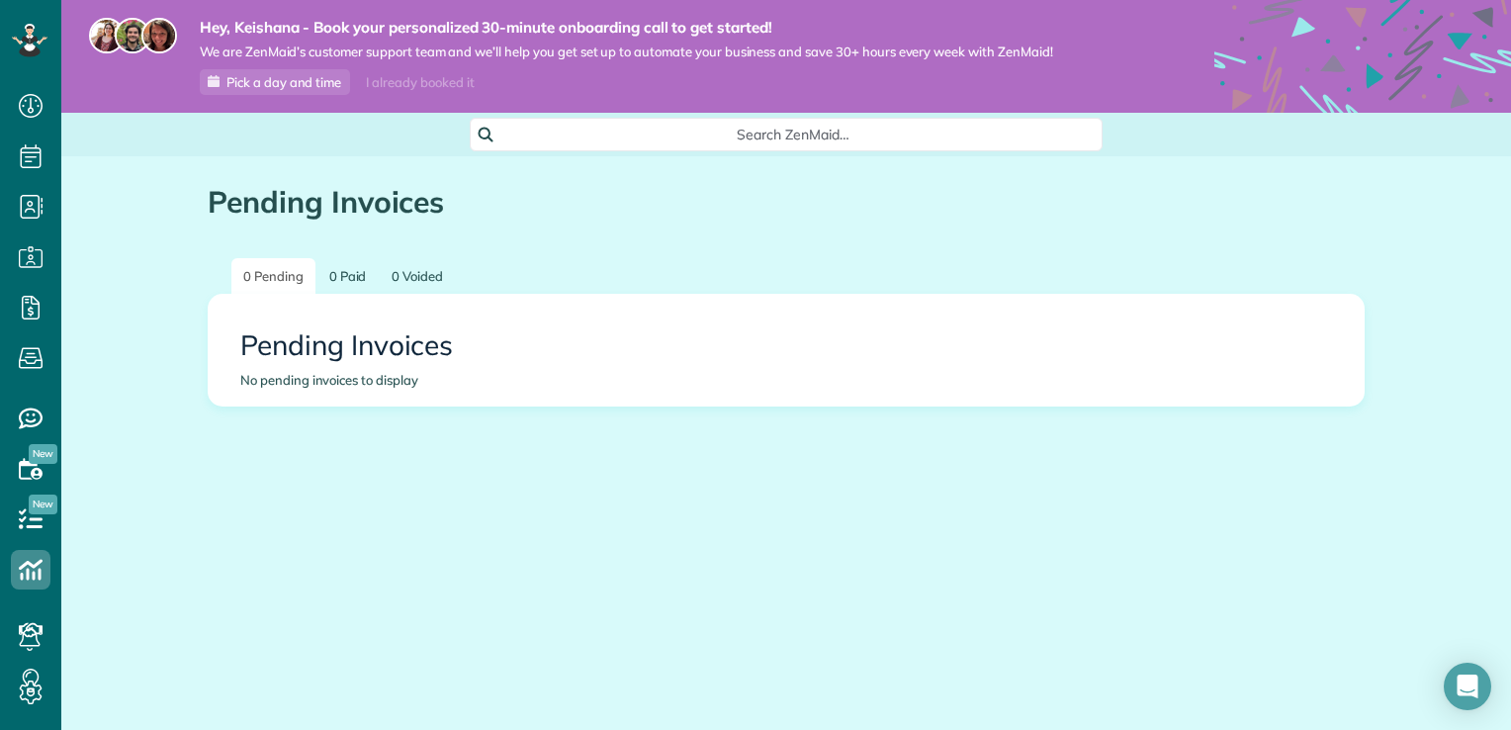
scroll to position [9, 9]
click at [344, 281] on link "0 Paid" at bounding box center [347, 276] width 61 height 37
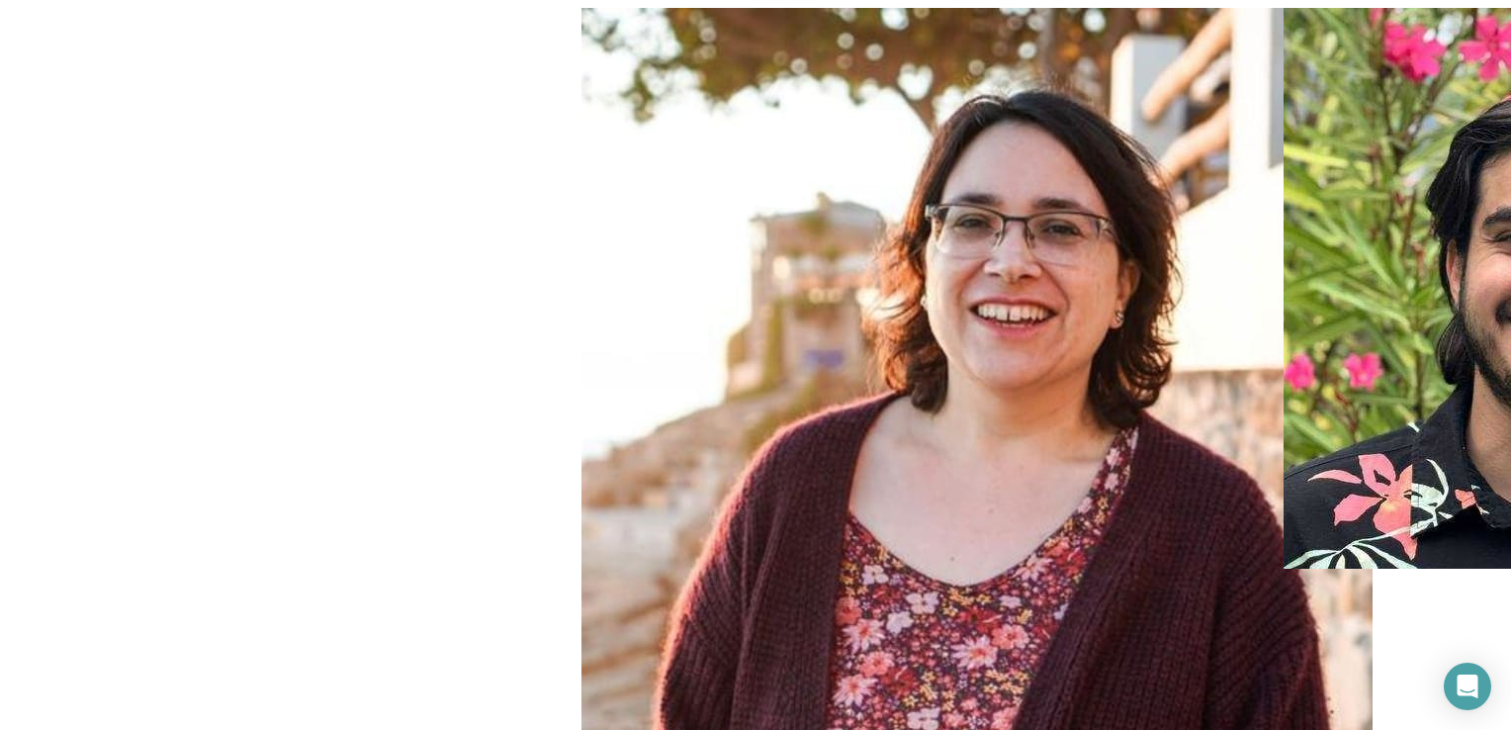
scroll to position [9, 9]
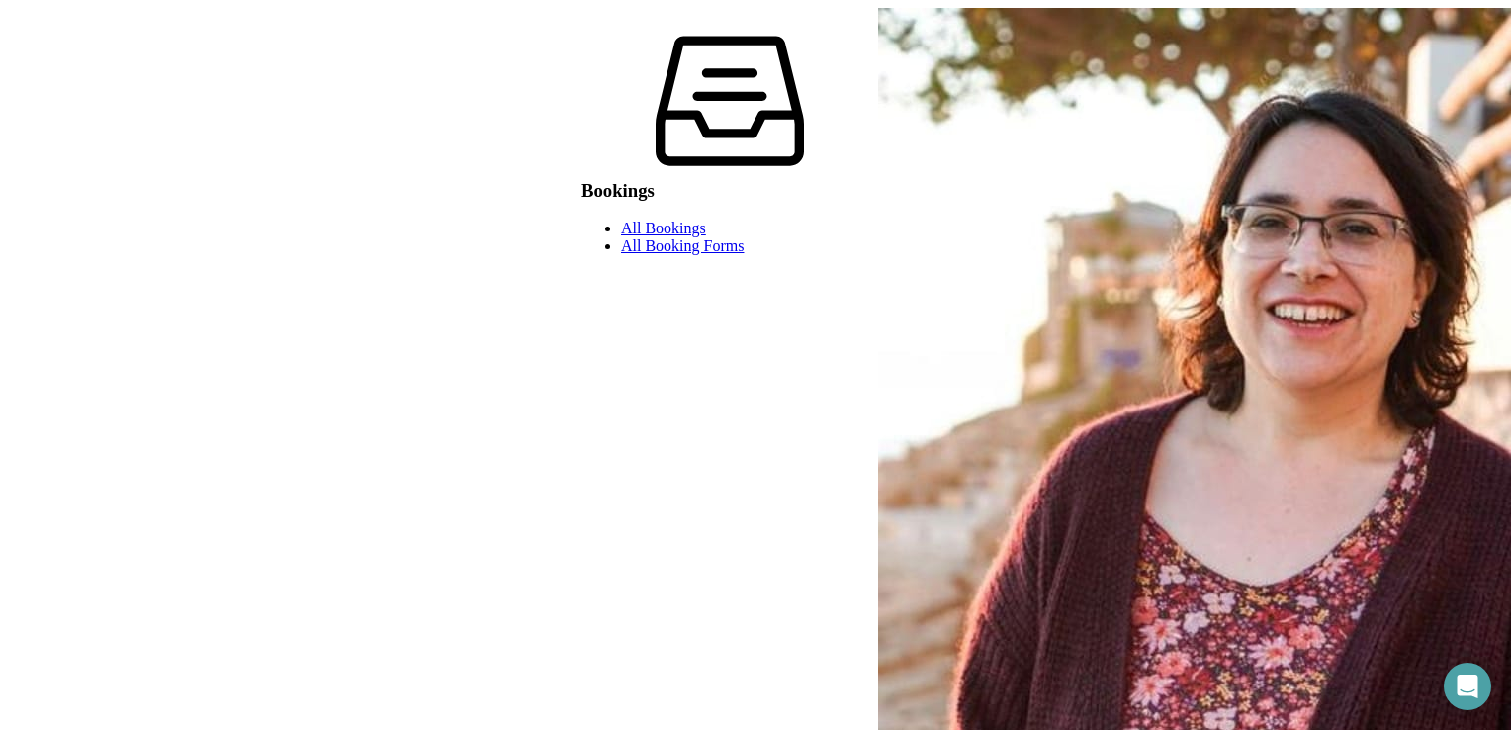
click at [621, 254] on link "All Booking Forms" at bounding box center [682, 245] width 123 height 17
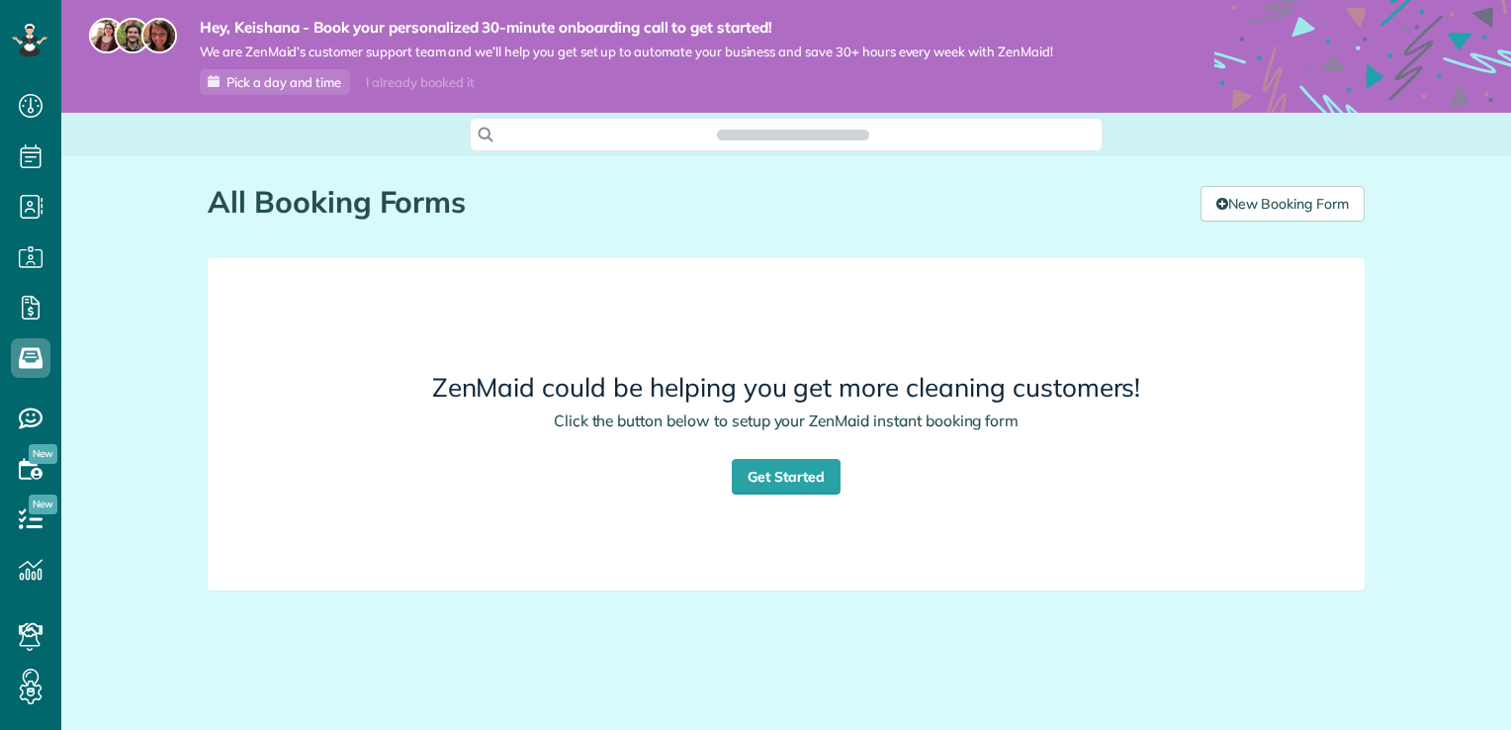
scroll to position [9, 9]
drag, startPoint x: 783, startPoint y: 498, endPoint x: 803, endPoint y: 463, distance: 39.9
click at [803, 463] on div "ZenMaid could be helping you get more cleaning customers! Click the button belo…" at bounding box center [786, 424] width 1092 height 299
click at [803, 467] on link "Get Started" at bounding box center [786, 477] width 109 height 36
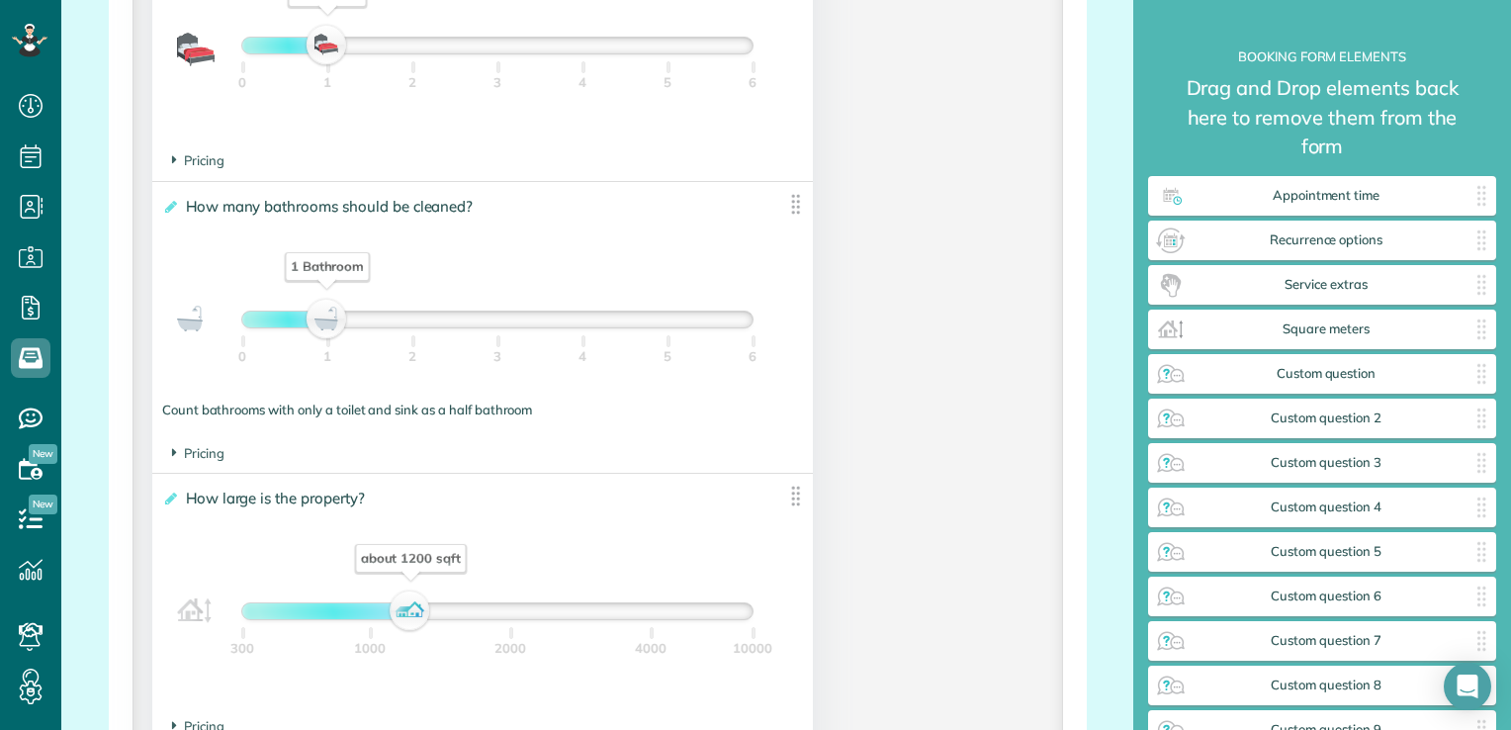
scroll to position [1515, 0]
drag, startPoint x: 669, startPoint y: 590, endPoint x: 538, endPoint y: 469, distance: 178.5
click at [538, 469] on footer "Pricing The base price per bathroom is $" at bounding box center [482, 453] width 661 height 39
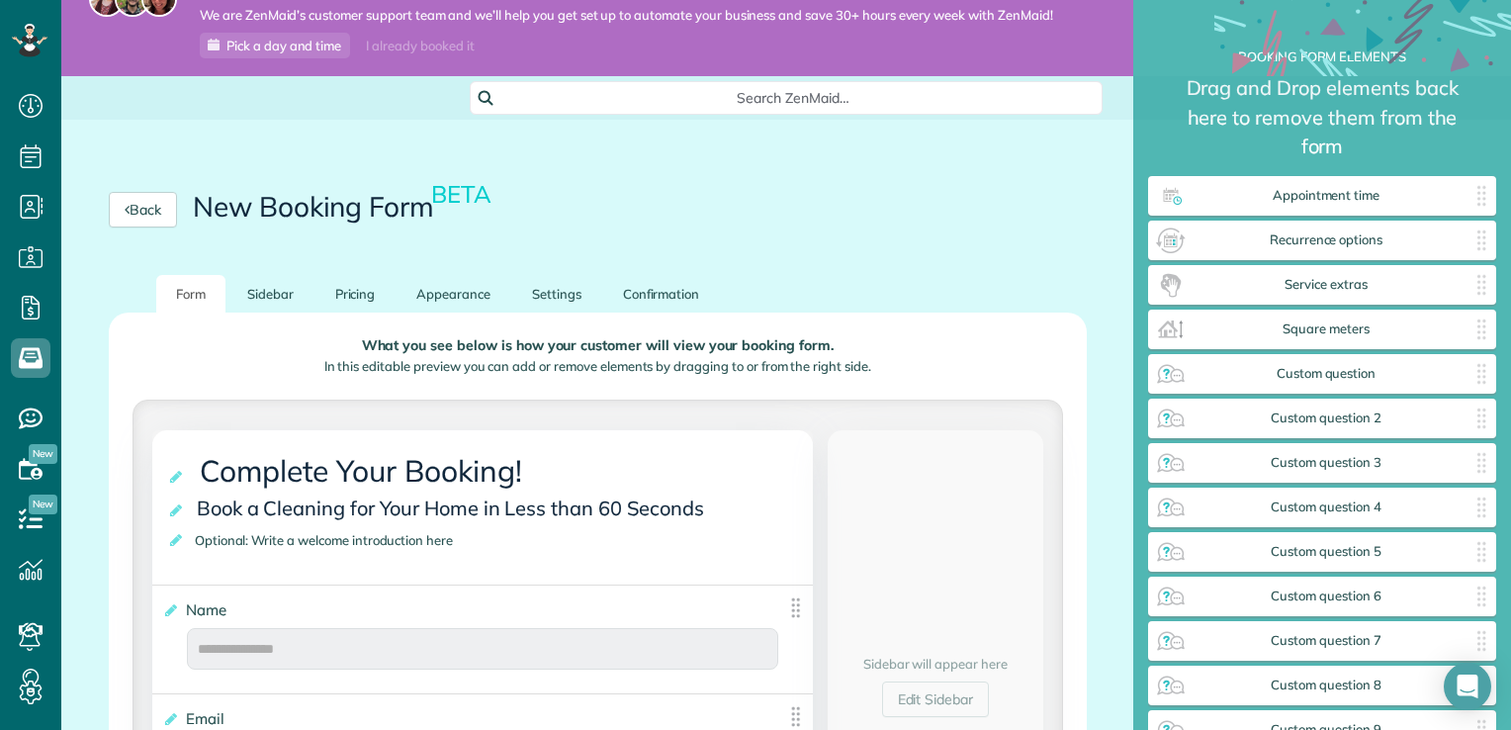
scroll to position [0, 0]
